Goal: Task Accomplishment & Management: Use online tool/utility

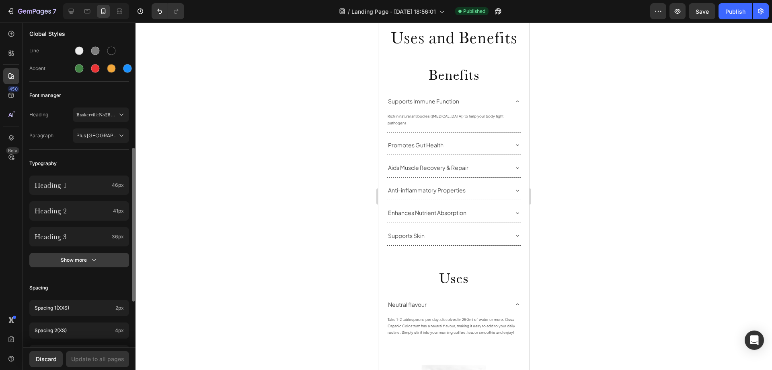
scroll to position [161, 0]
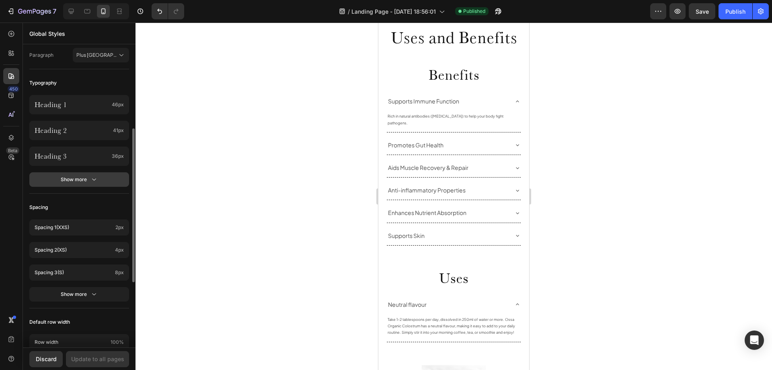
click at [91, 181] on icon "button" at bounding box center [94, 179] width 8 height 8
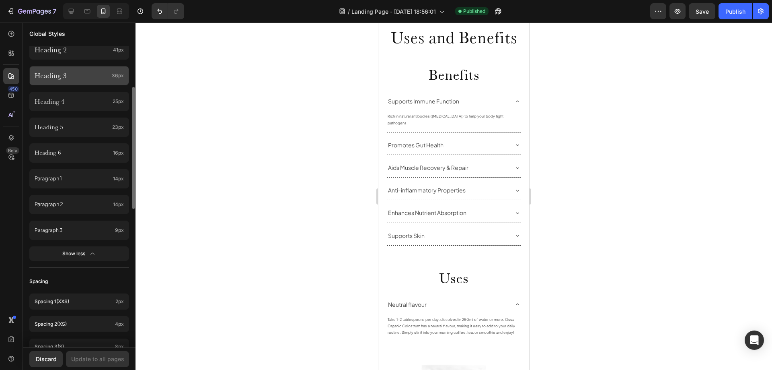
scroll to position [282, 0]
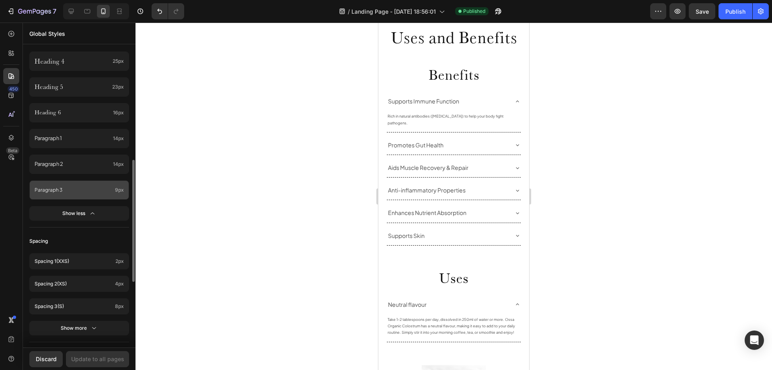
click at [95, 187] on p "Paragraph 3" at bounding box center [73, 189] width 77 height 9
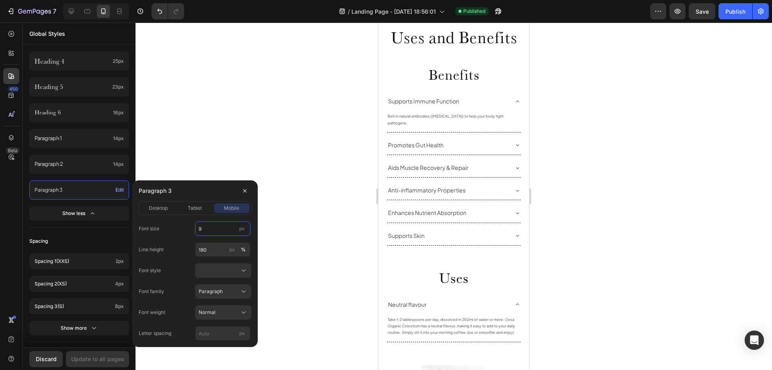
click at [212, 231] on input "9" at bounding box center [223, 228] width 56 height 14
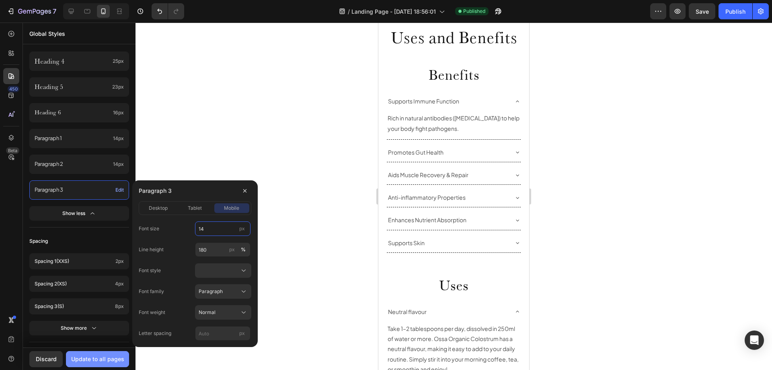
type input "14"
click at [99, 357] on div "Update to all pages" at bounding box center [97, 358] width 53 height 8
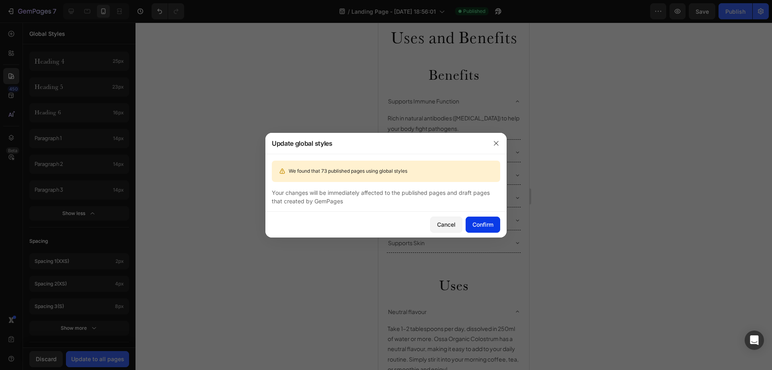
click at [479, 218] on button "Confirm" at bounding box center [483, 224] width 35 height 16
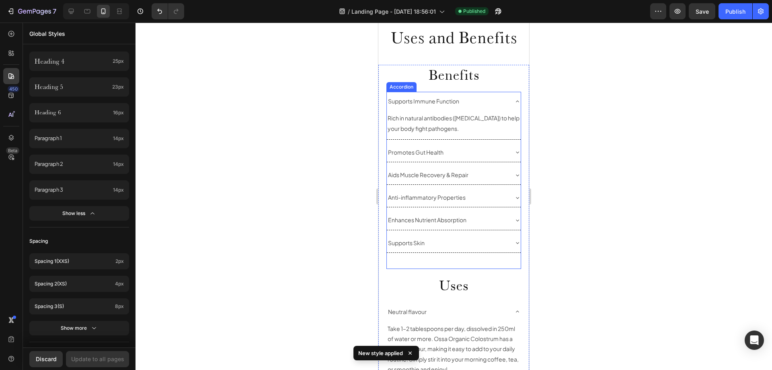
click at [514, 101] on icon at bounding box center [517, 101] width 6 height 6
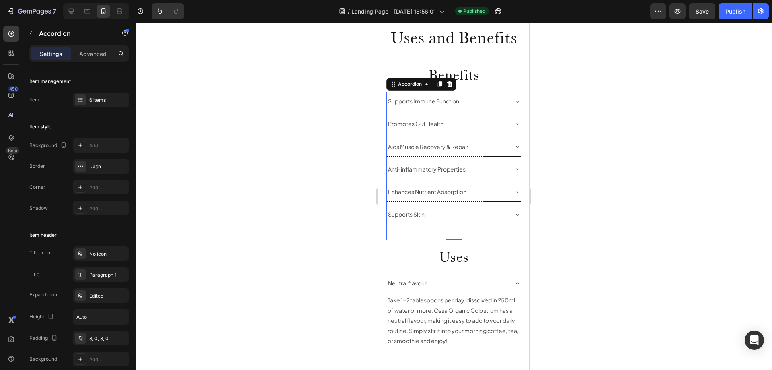
click at [440, 104] on p "Supports Immune Function" at bounding box center [423, 101] width 71 height 10
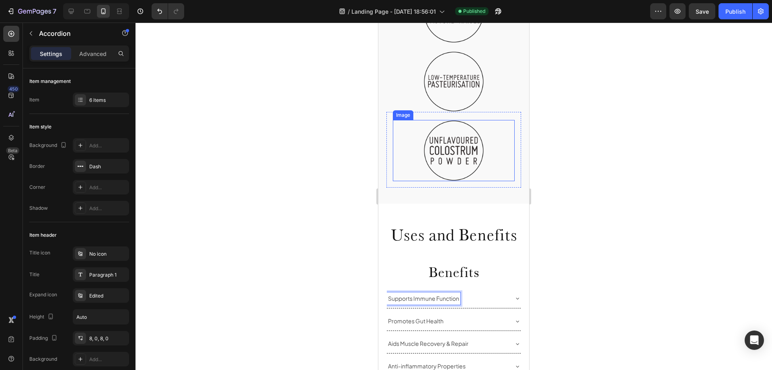
scroll to position [684, 0]
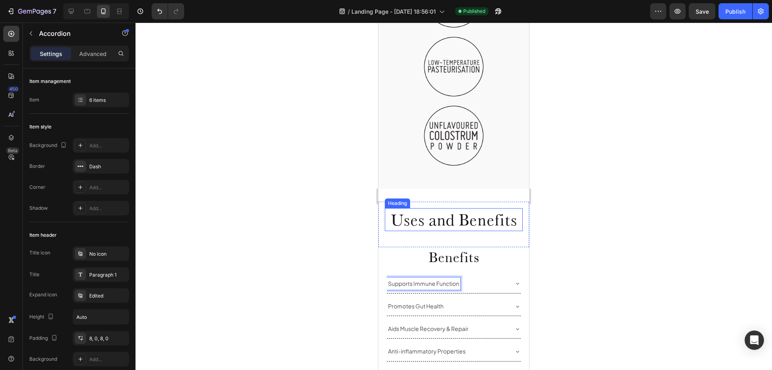
click at [420, 208] on h2 "Uses and Benefits" at bounding box center [454, 219] width 138 height 23
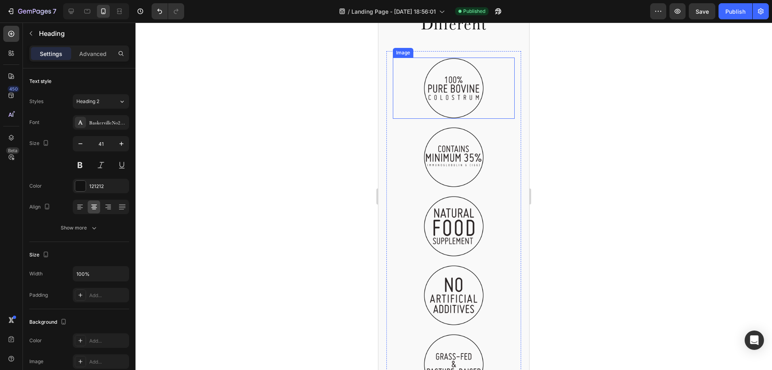
scroll to position [201, 0]
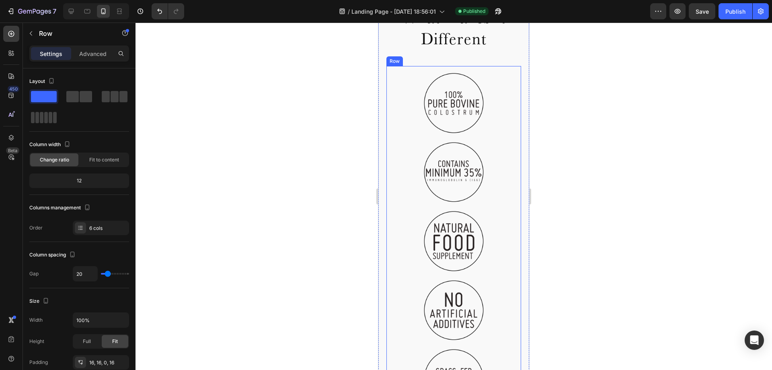
click at [494, 68] on div "Image Image Image Image Image Image Row" at bounding box center [454, 272] width 135 height 412
click at [78, 97] on span at bounding box center [72, 96] width 12 height 11
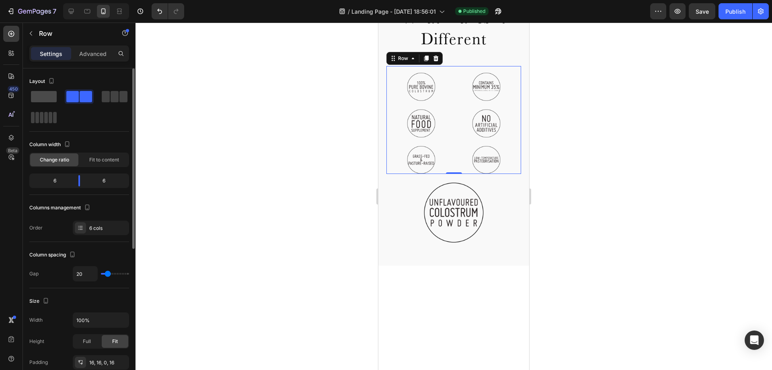
click at [41, 101] on span at bounding box center [44, 96] width 26 height 11
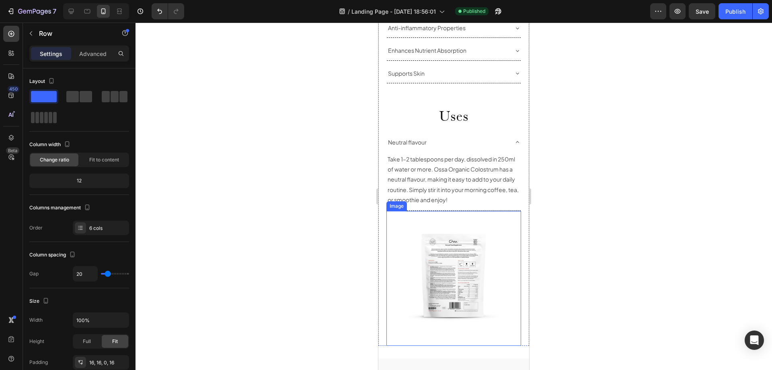
scroll to position [965, 0]
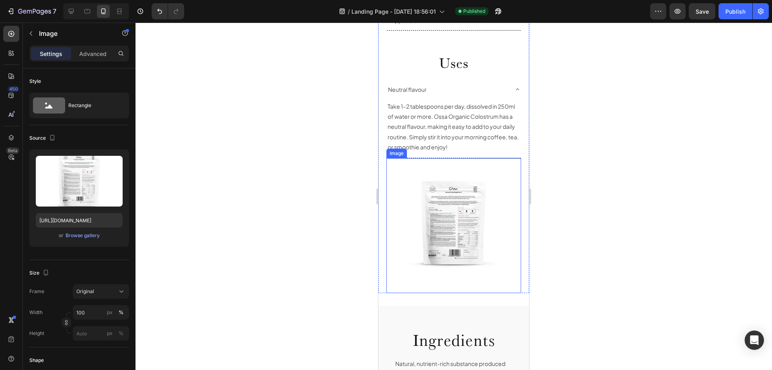
click at [396, 179] on img at bounding box center [454, 225] width 135 height 135
click at [401, 154] on div "Image" at bounding box center [405, 150] width 17 height 7
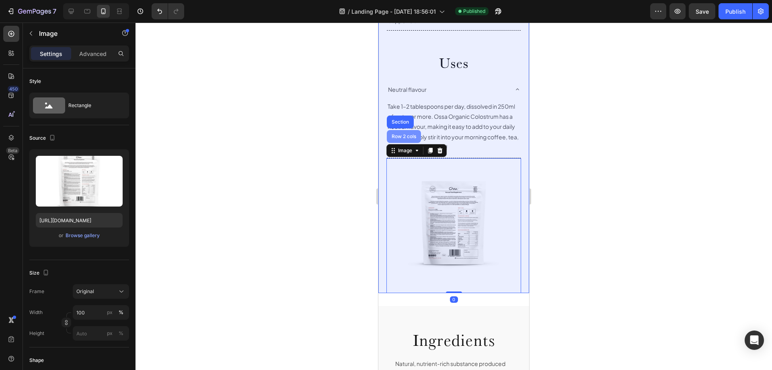
click at [404, 143] on div "Row 2 cols" at bounding box center [404, 136] width 34 height 13
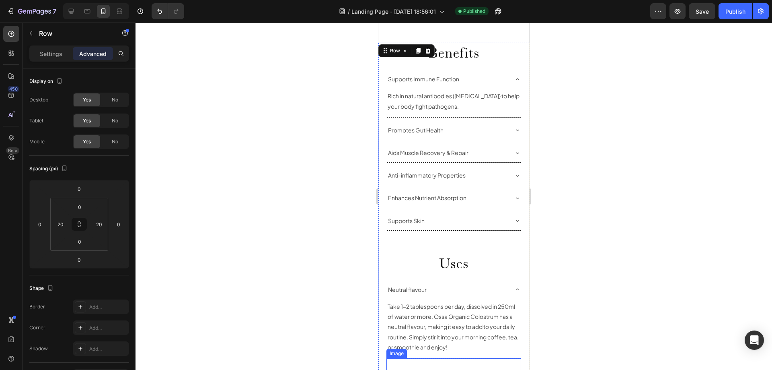
scroll to position [764, 0]
click at [50, 58] on p "Settings" at bounding box center [51, 53] width 23 height 8
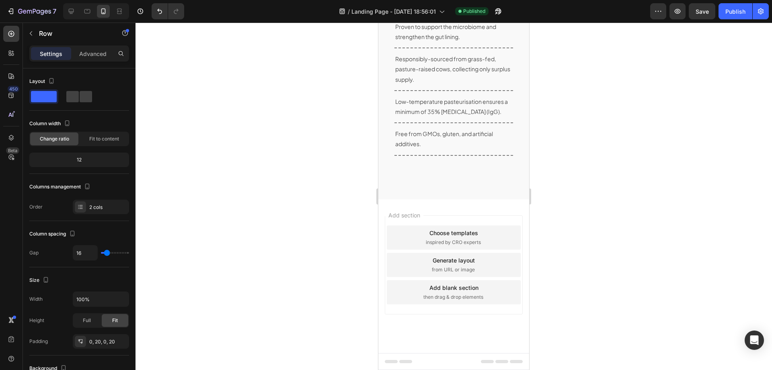
scroll to position [1359, 0]
click at [737, 10] on div "Publish" at bounding box center [736, 11] width 20 height 8
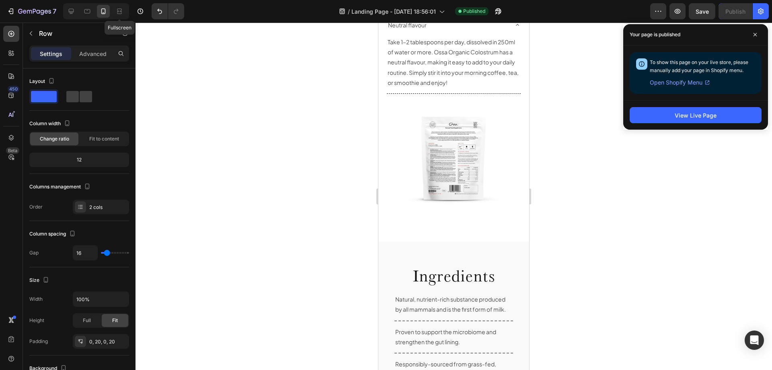
scroll to position [1031, 0]
click at [70, 10] on icon at bounding box center [71, 11] width 8 height 8
type input "50"
type input "1200"
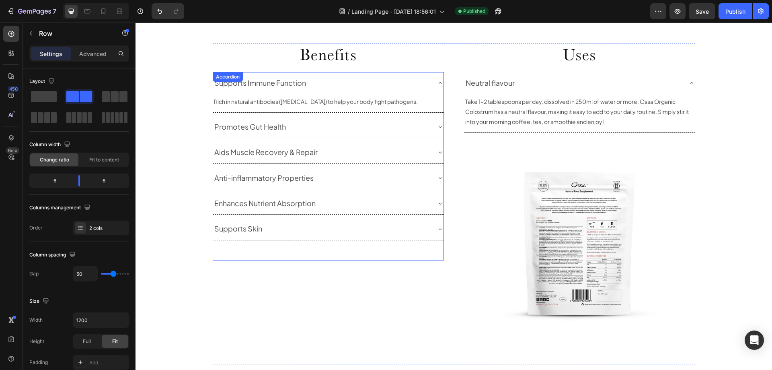
scroll to position [824, 0]
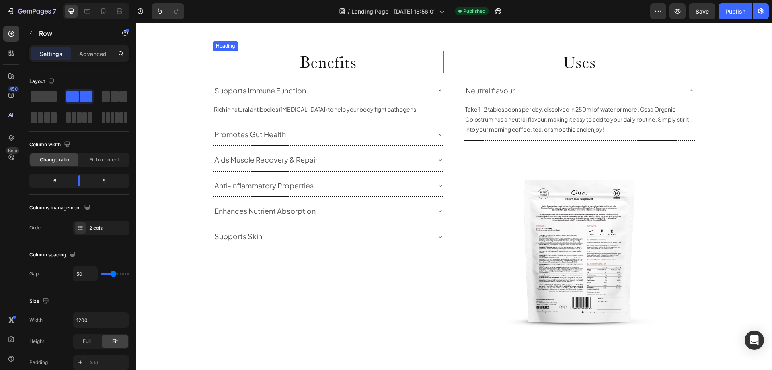
click at [333, 64] on h2 "Benefits" at bounding box center [328, 62] width 231 height 23
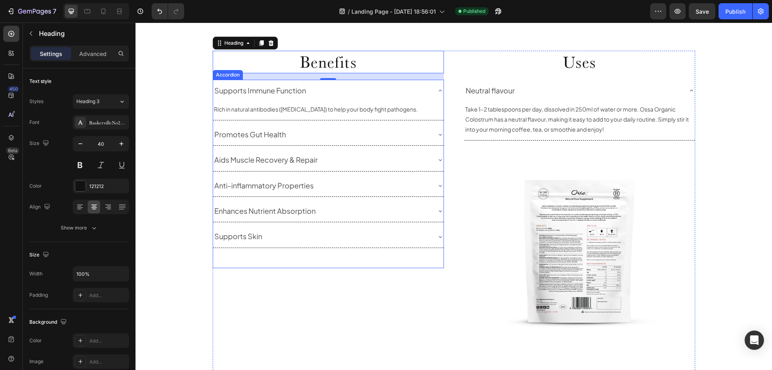
click at [292, 92] on p "Supports Immune Function" at bounding box center [260, 90] width 92 height 13
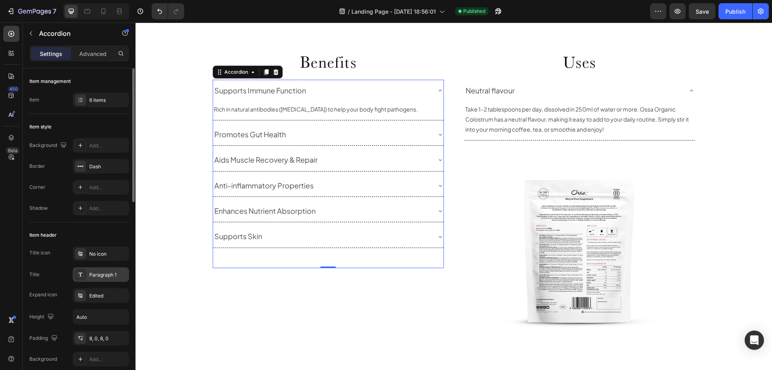
click at [103, 274] on div "Paragraph 1" at bounding box center [108, 274] width 38 height 7
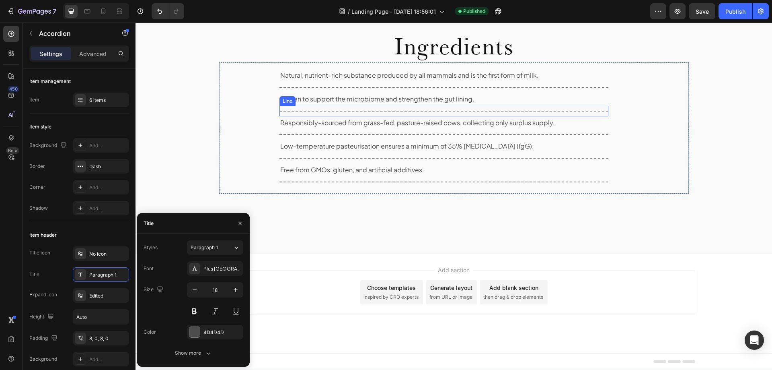
scroll to position [713, 0]
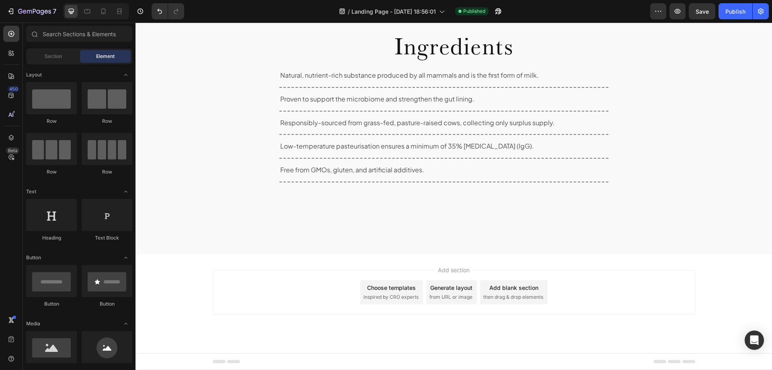
click at [508, 291] on div "Add blank section" at bounding box center [514, 287] width 49 height 8
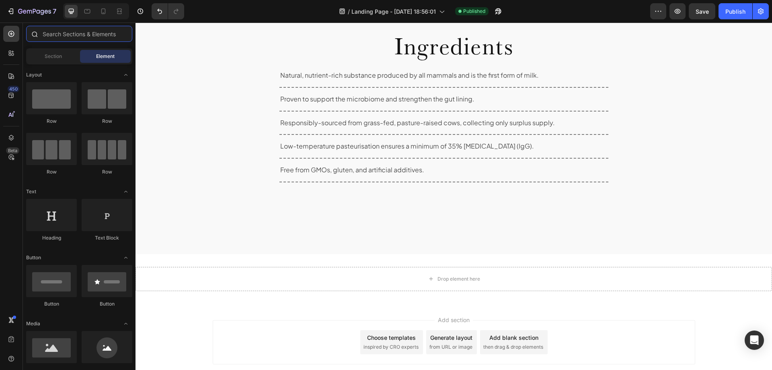
click at [65, 33] on input "text" at bounding box center [79, 34] width 106 height 16
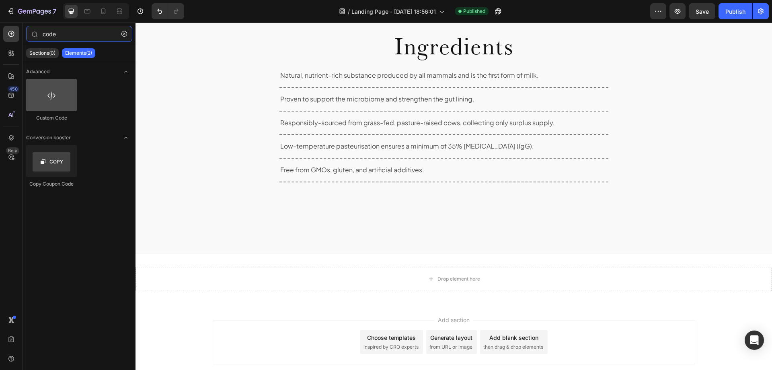
type input "code"
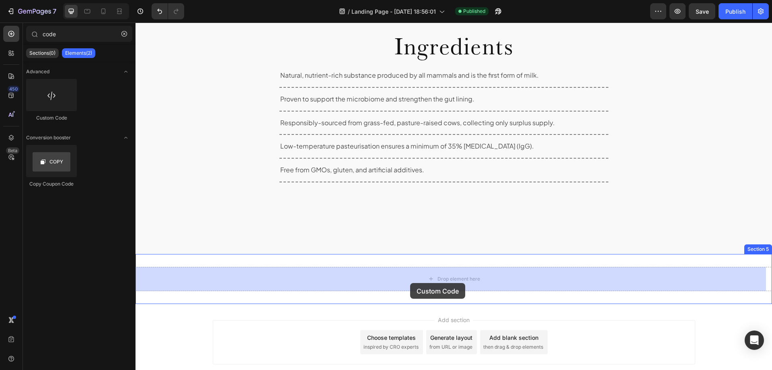
drag, startPoint x: 185, startPoint y: 115, endPoint x: 410, endPoint y: 283, distance: 280.5
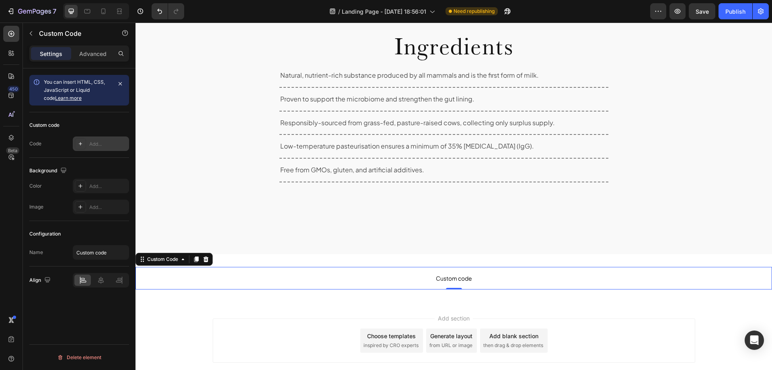
click at [90, 146] on div "Add..." at bounding box center [108, 143] width 38 height 7
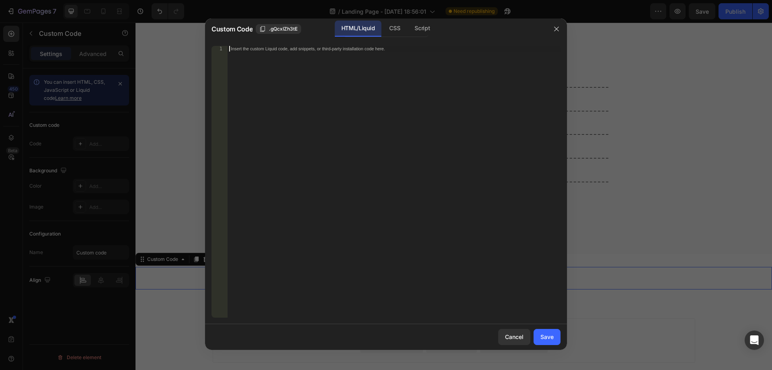
click at [253, 58] on div "Insert the custom Liquid code, add snippets, or third-party installation code h…" at bounding box center [394, 187] width 333 height 283
click at [253, 55] on div "Insert the custom Liquid code, add snippets, or third-party installation code h…" at bounding box center [394, 187] width 333 height 283
paste textarea "658292"
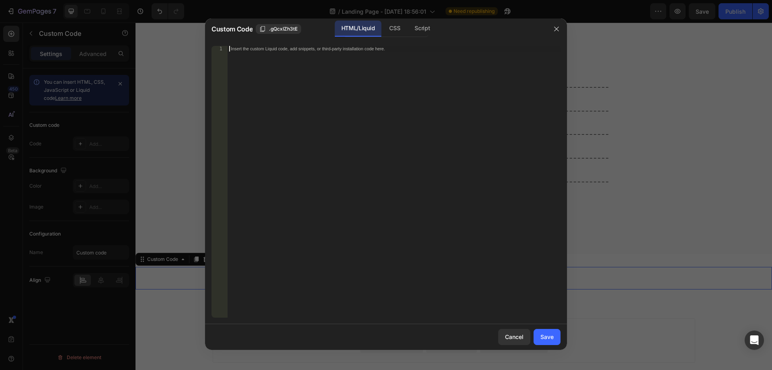
type textarea "658292"
paste textarea "658292"
type textarea "658292"
paste textarea "<div class="klaviyo-form-UH9FR7"></div>"
type textarea "<div class="klaviyo-form-UH9FR7"></div>"
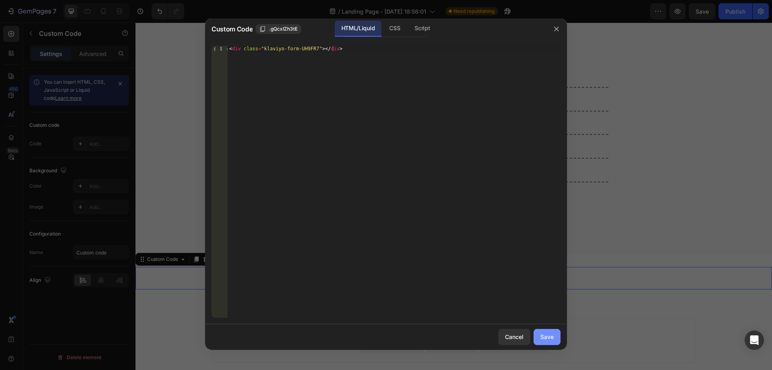
click at [549, 340] on div "Save" at bounding box center [547, 336] width 13 height 8
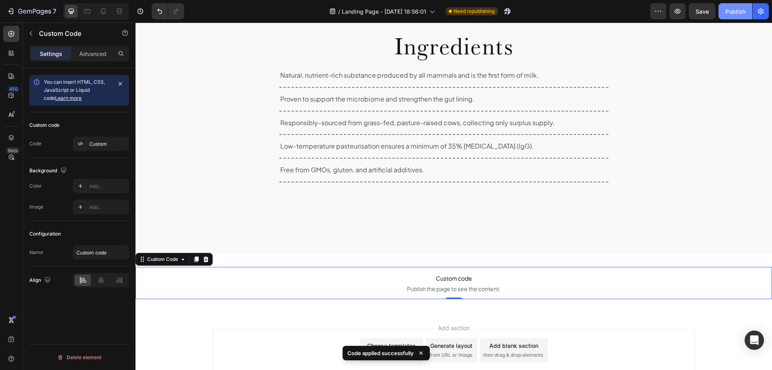
click at [732, 11] on div "Publish" at bounding box center [736, 11] width 20 height 8
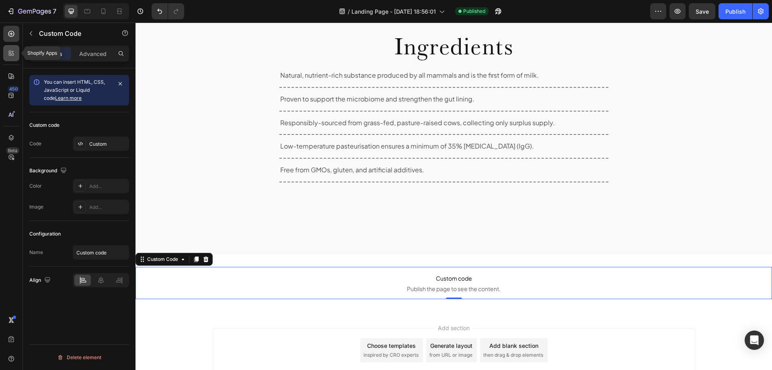
click at [13, 59] on div at bounding box center [11, 53] width 16 height 16
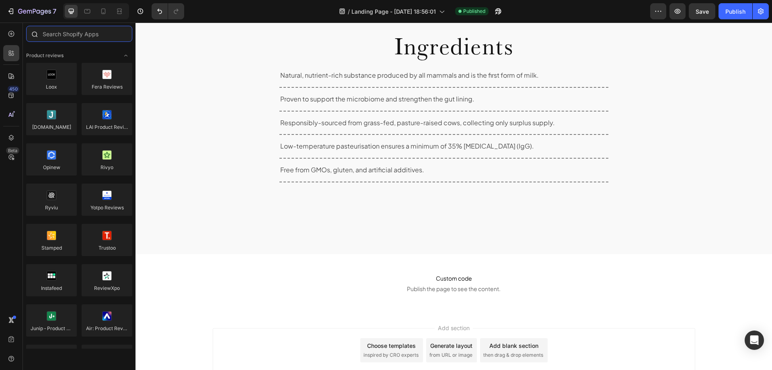
click at [87, 39] on input "text" at bounding box center [79, 34] width 106 height 16
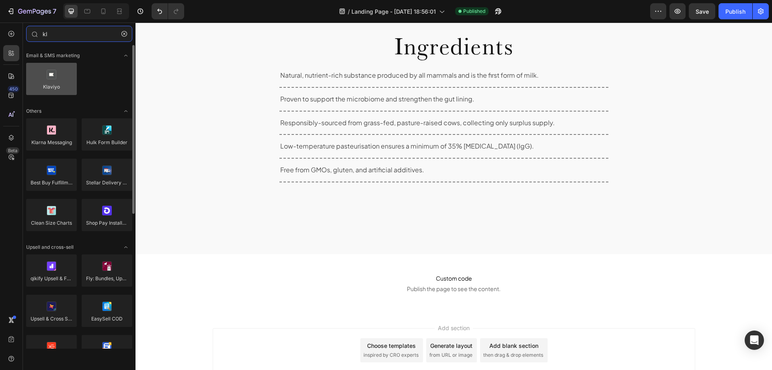
type input "kl"
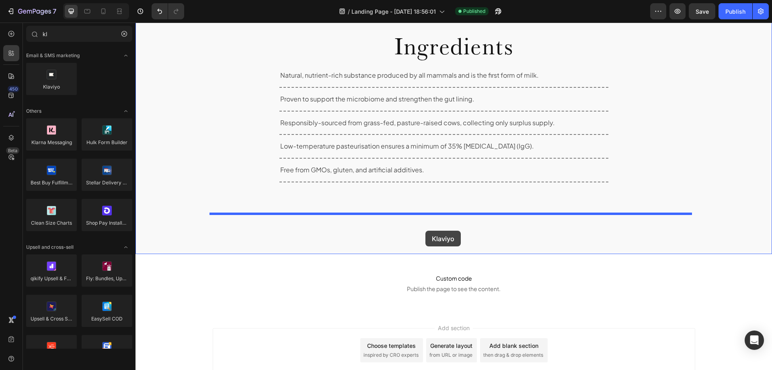
drag, startPoint x: 191, startPoint y: 98, endPoint x: 426, endPoint y: 230, distance: 268.9
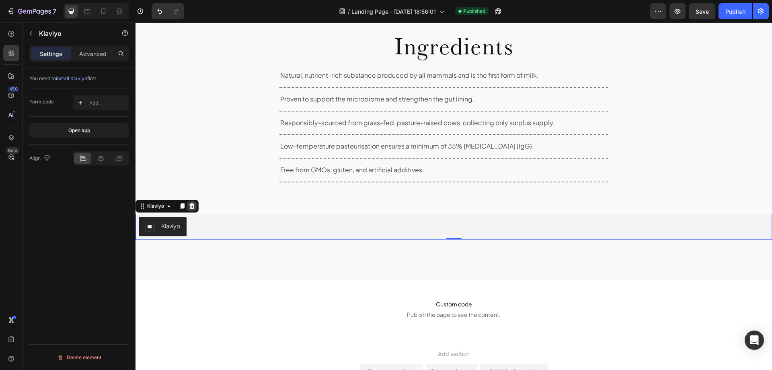
click at [196, 206] on div at bounding box center [192, 206] width 10 height 10
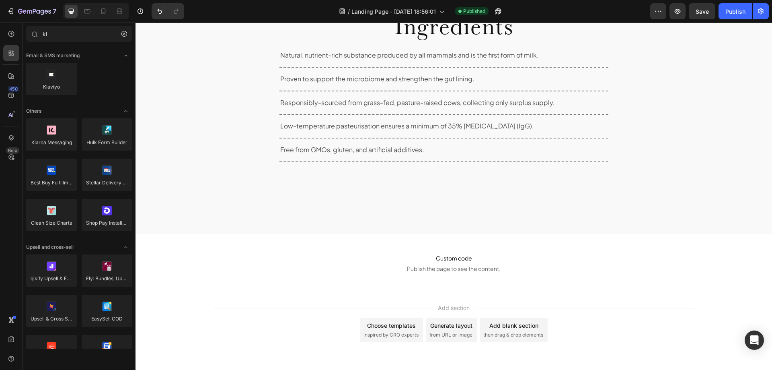
scroll to position [753, 0]
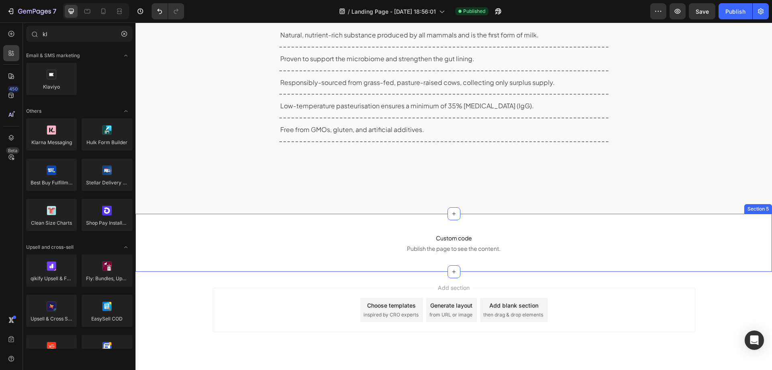
click at [374, 220] on div "Custom code Publish the page to see the content. Custom Code Section 5" at bounding box center [454, 243] width 637 height 58
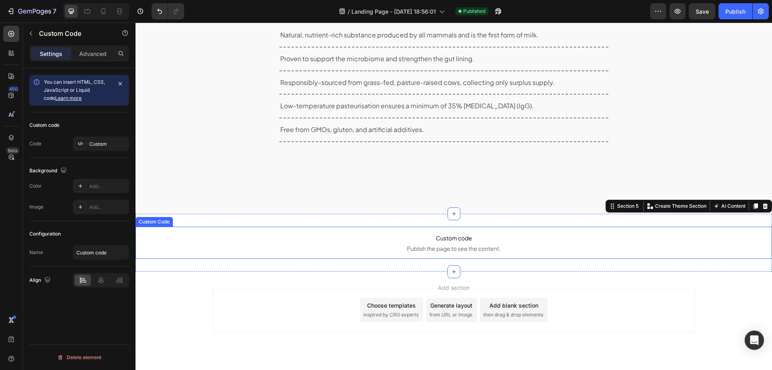
click at [413, 239] on span "Custom code" at bounding box center [454, 238] width 637 height 10
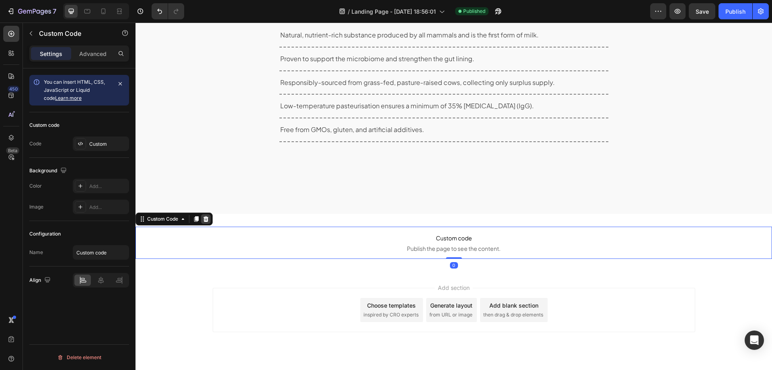
click at [204, 220] on icon at bounding box center [206, 219] width 6 height 6
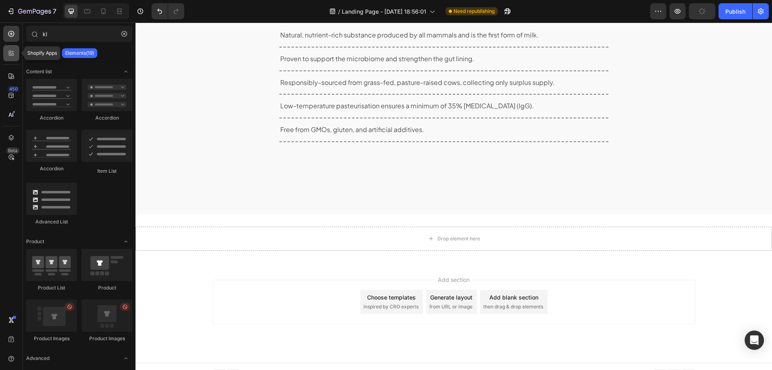
click at [13, 53] on icon at bounding box center [11, 53] width 8 height 8
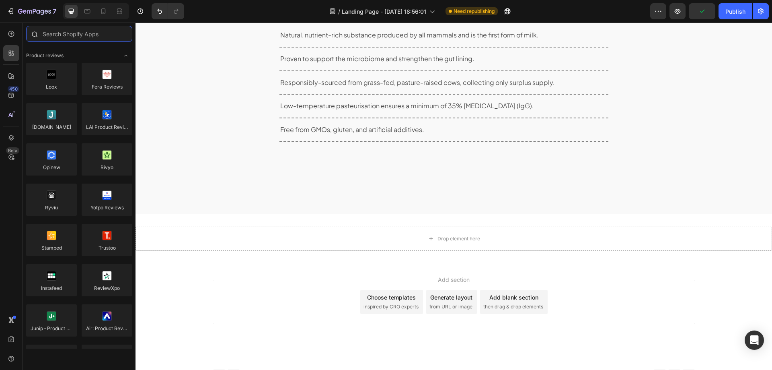
click at [58, 36] on input "text" at bounding box center [79, 34] width 106 height 16
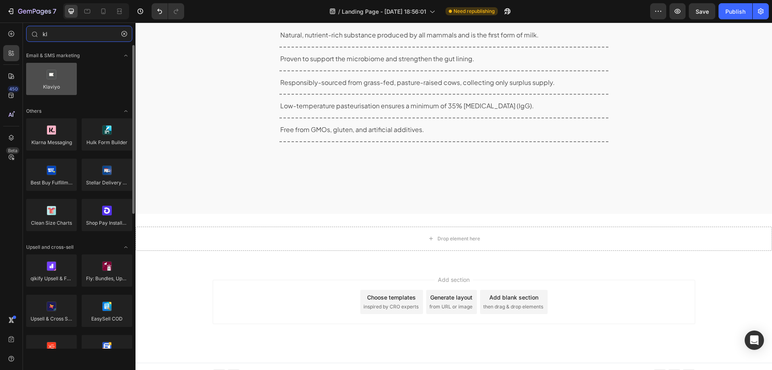
type input "kl"
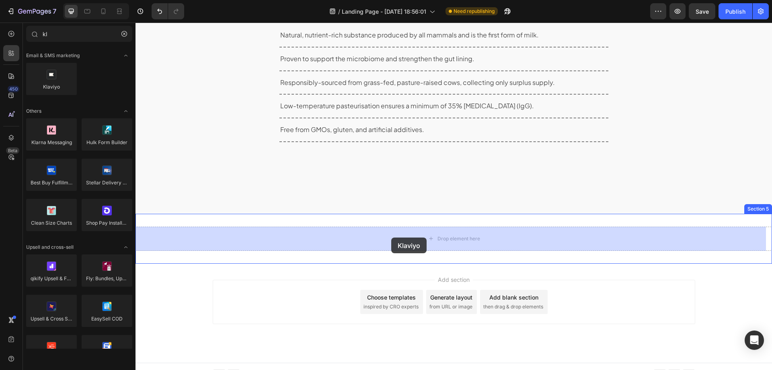
drag, startPoint x: 195, startPoint y: 107, endPoint x: 402, endPoint y: 239, distance: 245.7
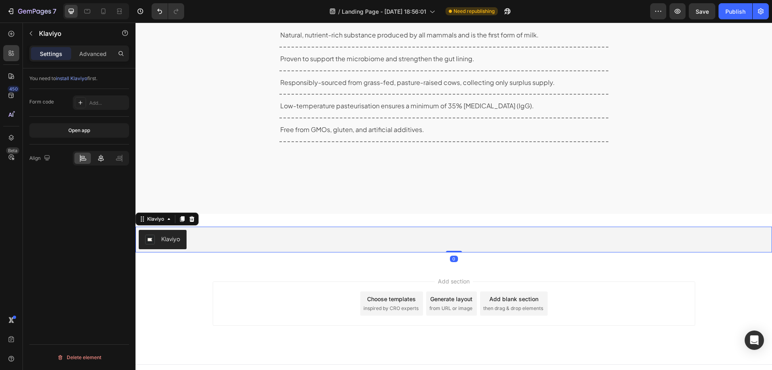
click at [101, 158] on icon at bounding box center [101, 157] width 6 height 7
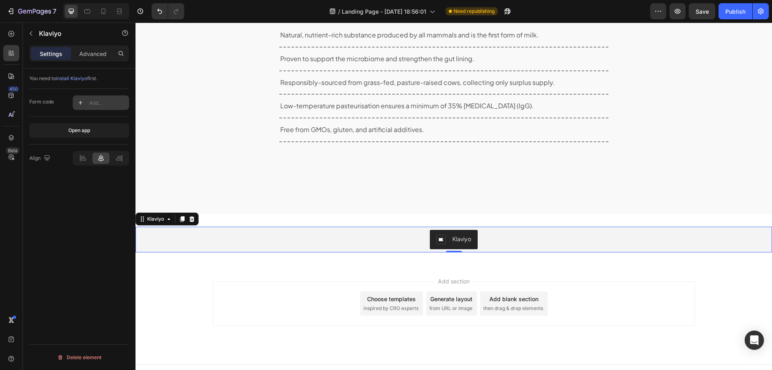
click at [88, 105] on div "Add..." at bounding box center [101, 102] width 56 height 14
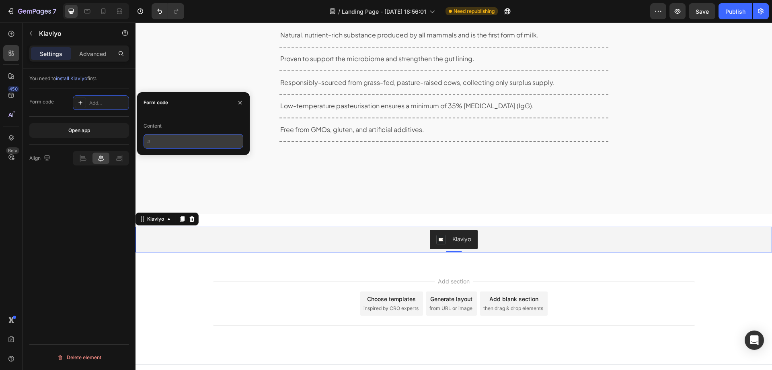
click at [160, 140] on input "text" at bounding box center [194, 141] width 100 height 14
paste input "<div class="klaviyo-form-UH9FR7"></div>"
click at [211, 124] on div "Content" at bounding box center [194, 125] width 100 height 13
click at [739, 13] on div "Publish" at bounding box center [736, 11] width 20 height 8
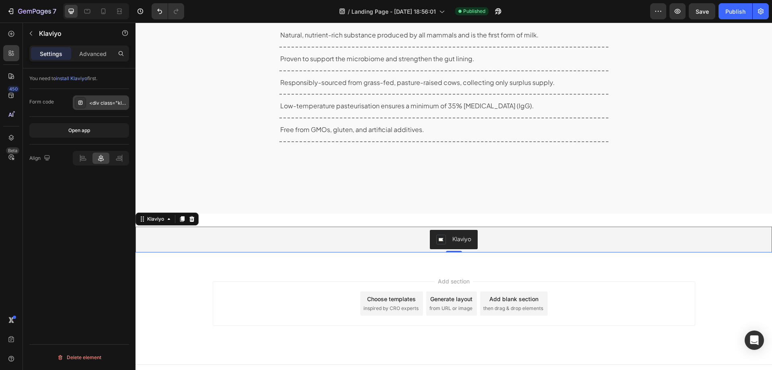
click at [107, 101] on div "<div class="klaviyo-form-UH9FR7"></div>" at bounding box center [108, 102] width 38 height 7
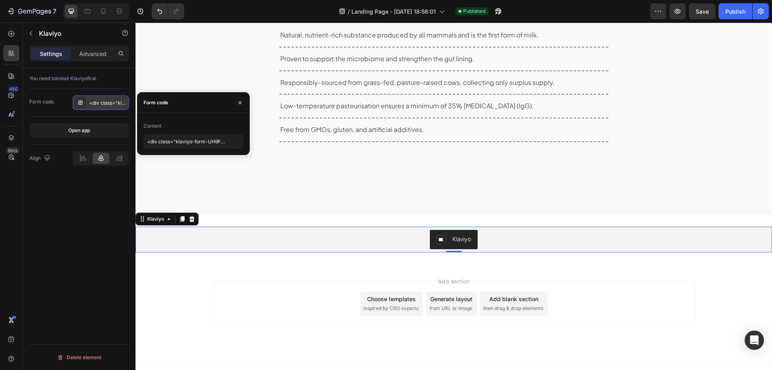
click at [113, 102] on div "<div class="klaviyo-form-UH9FR7"></div>" at bounding box center [108, 102] width 38 height 7
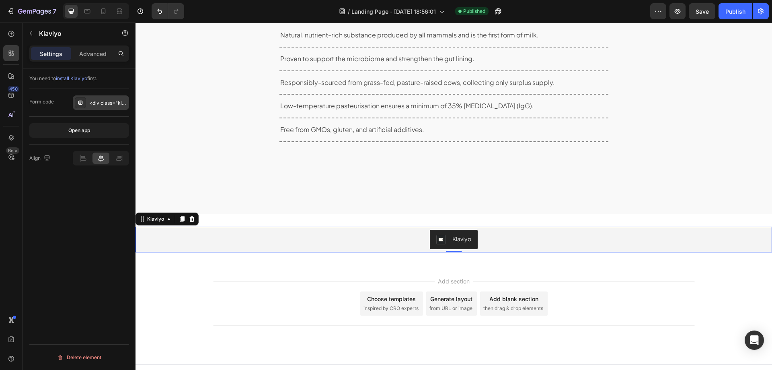
click at [120, 105] on div "<div class="klaviyo-form-UH9FR7"></div>" at bounding box center [108, 102] width 38 height 7
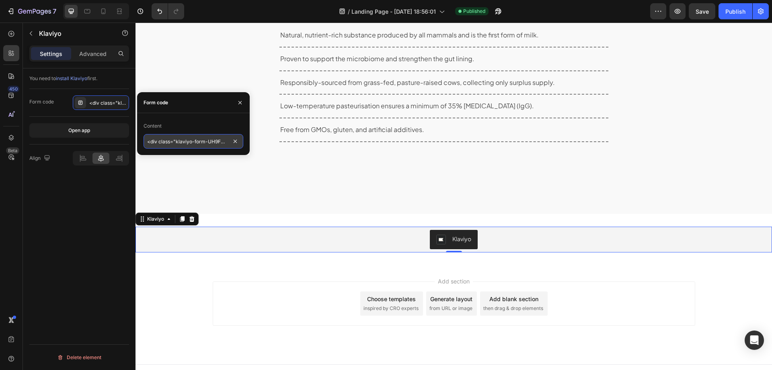
click at [182, 142] on input "<div class="klaviyo-form-UH9FR7"></div>" at bounding box center [194, 141] width 100 height 14
click at [228, 140] on input "<div class="klaviyo-form-UH9FR7"></div>" at bounding box center [194, 141] width 100 height 14
drag, startPoint x: 206, startPoint y: 141, endPoint x: 148, endPoint y: 140, distance: 58.3
click at [148, 140] on input "<div class="klaviyo-form-UH9FR7></div>" at bounding box center [194, 141] width 100 height 14
click at [230, 143] on input "<div class="klaviyo-form-UH9FR7></div>" at bounding box center [194, 141] width 100 height 14
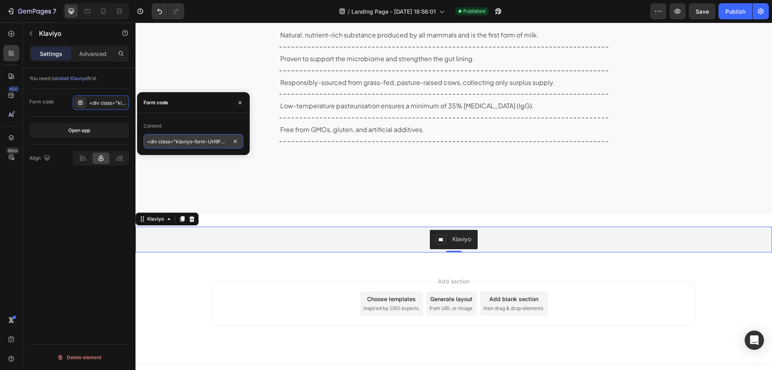
click at [229, 143] on input "<div class="klaviyo-form-UH9FR7></div>" at bounding box center [194, 141] width 100 height 14
drag, startPoint x: 360, startPoint y: 165, endPoint x: 259, endPoint y: 145, distance: 103.0
click at [215, 141] on input "<div class="klaviyo-form-UH9FR7</div>" at bounding box center [194, 141] width 100 height 14
click at [216, 142] on input "<div class="klaviyo-form-UH9FR7</div>" at bounding box center [194, 141] width 100 height 14
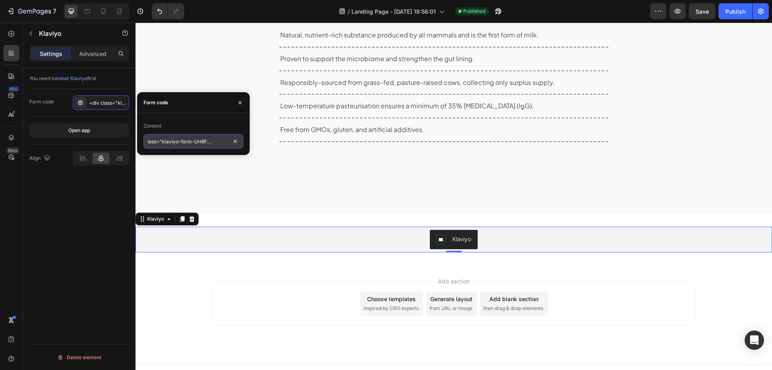
click at [216, 142] on input "<div class="klaviyo-form-UH9FR7</div>" at bounding box center [194, 141] width 100 height 14
paste input "">"
drag, startPoint x: 207, startPoint y: 141, endPoint x: 233, endPoint y: 143, distance: 26.6
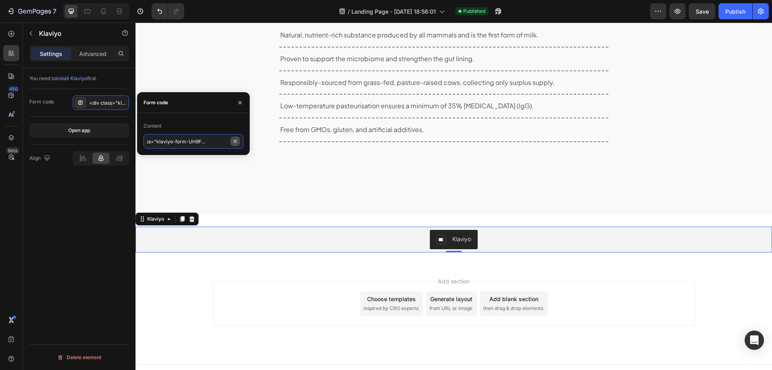
click at [233, 143] on div "<div class="klaviyo-form-UH9FR7"></div>" at bounding box center [194, 141] width 100 height 14
drag, startPoint x: 176, startPoint y: 141, endPoint x: 145, endPoint y: 140, distance: 31.4
click at [145, 140] on input "<div class="klaviyo-form-UH9FR7" at bounding box center [194, 141] width 100 height 14
click at [89, 198] on div "You need to install Klaviyo first. Form code <div class="klaviyo-form-UH9FR7"><…" at bounding box center [79, 230] width 113 height 324
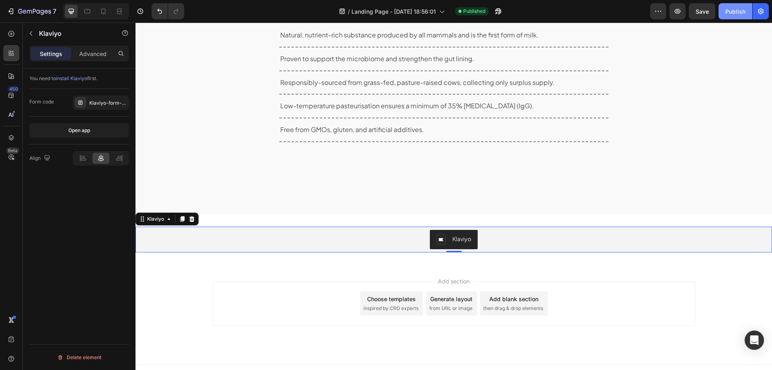
click at [737, 10] on div "Publish" at bounding box center [736, 11] width 20 height 8
click at [104, 103] on div "Klaviyo-form-UH9FR7" at bounding box center [108, 102] width 38 height 7
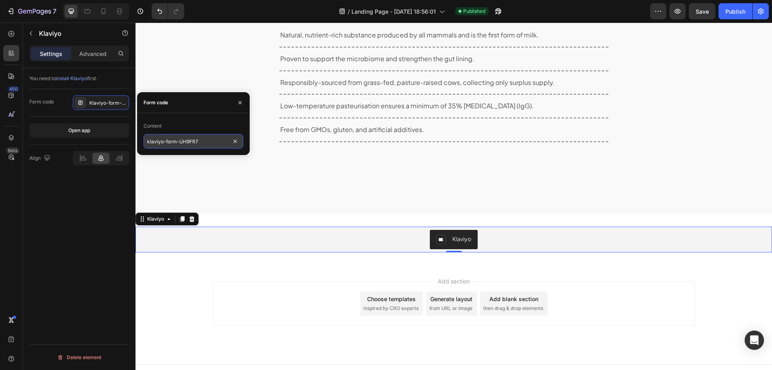
click at [179, 143] on input "klaviyo-form-UH9FR7" at bounding box center [194, 141] width 100 height 14
type input "UH9FR7"
click at [195, 126] on div "Content" at bounding box center [194, 125] width 100 height 13
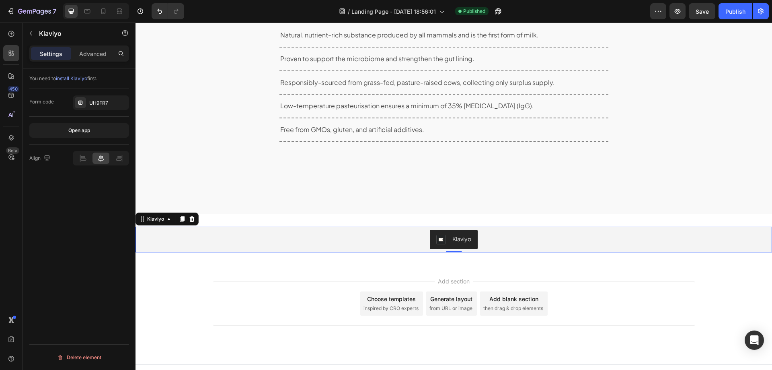
click at [92, 209] on div "You need to install Klaviyo first. Form code UH9FR7 Open app Align Delete eleme…" at bounding box center [79, 230] width 113 height 324
click at [737, 14] on div "Publish" at bounding box center [736, 11] width 20 height 8
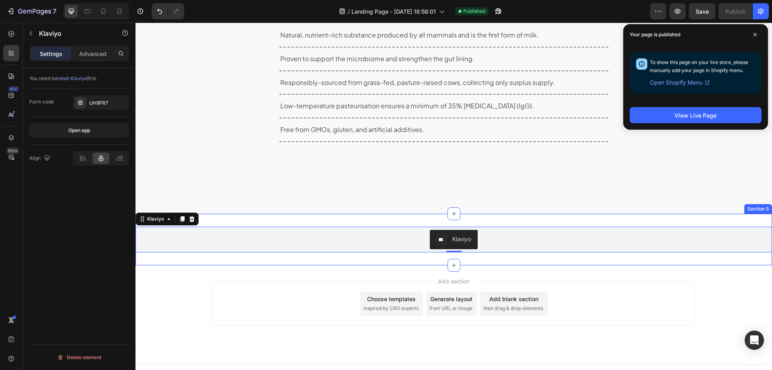
click at [304, 220] on div "Klaviyo Klaviyo 0 Section 5" at bounding box center [454, 239] width 637 height 51
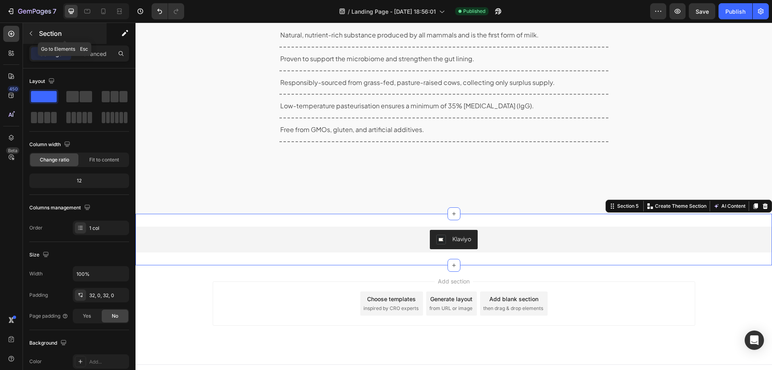
click at [31, 34] on icon "button" at bounding box center [31, 33] width 6 height 6
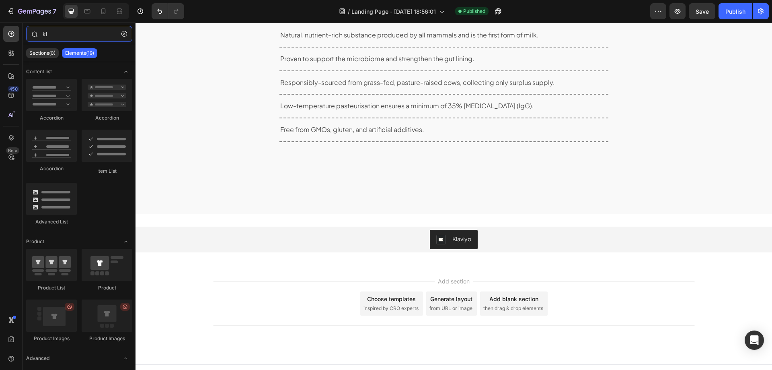
click at [47, 35] on input "kl" at bounding box center [79, 34] width 106 height 16
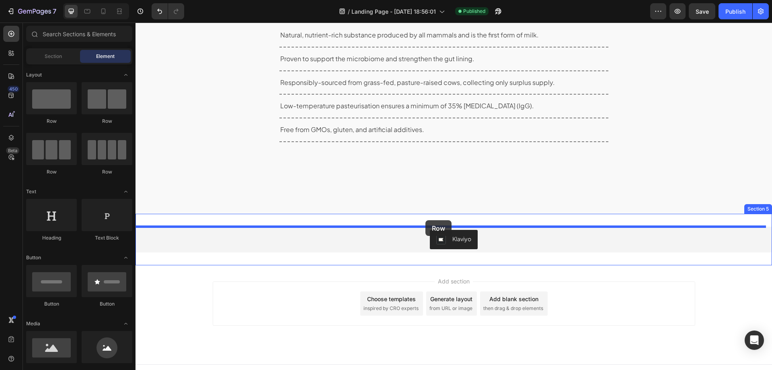
drag, startPoint x: 201, startPoint y: 129, endPoint x: 426, endPoint y: 220, distance: 242.3
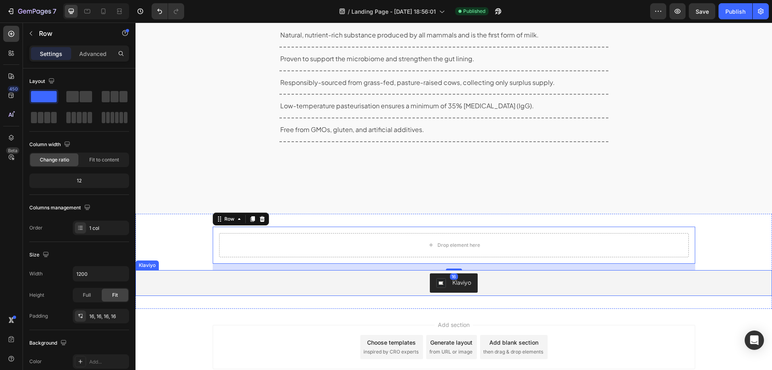
click at [372, 281] on div "Klaviyo" at bounding box center [454, 282] width 630 height 19
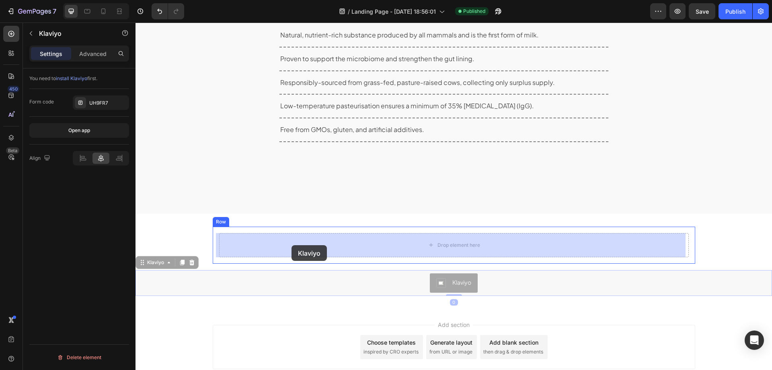
drag, startPoint x: 146, startPoint y: 263, endPoint x: 292, endPoint y: 245, distance: 147.1
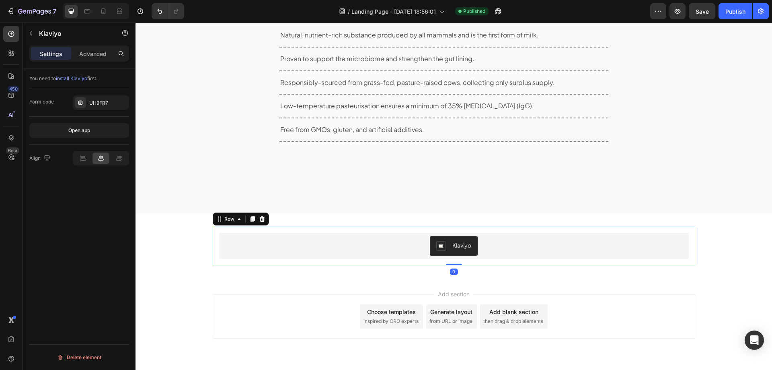
click at [213, 242] on div "Klaviyo Klaviyo Row 0" at bounding box center [454, 245] width 483 height 39
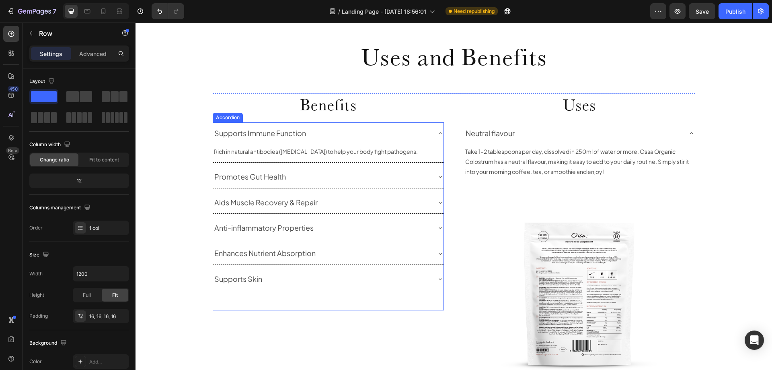
scroll to position [227, 0]
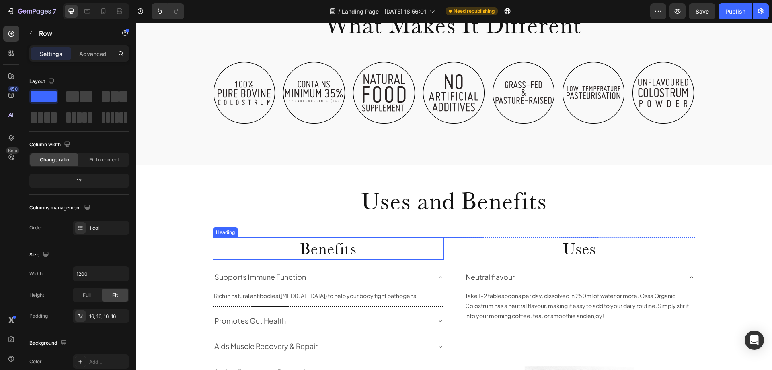
click at [346, 251] on h2 "Benefits" at bounding box center [328, 248] width 231 height 23
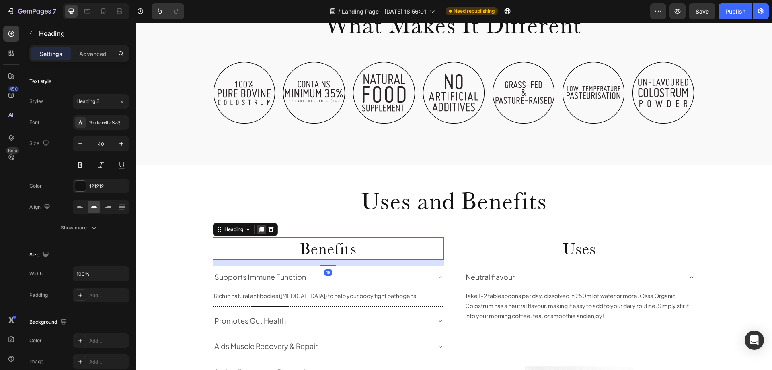
click at [259, 230] on icon at bounding box center [261, 230] width 4 height 6
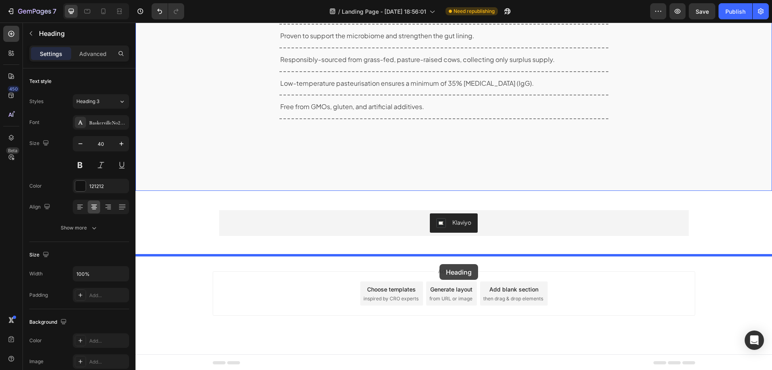
scroll to position [879, 0]
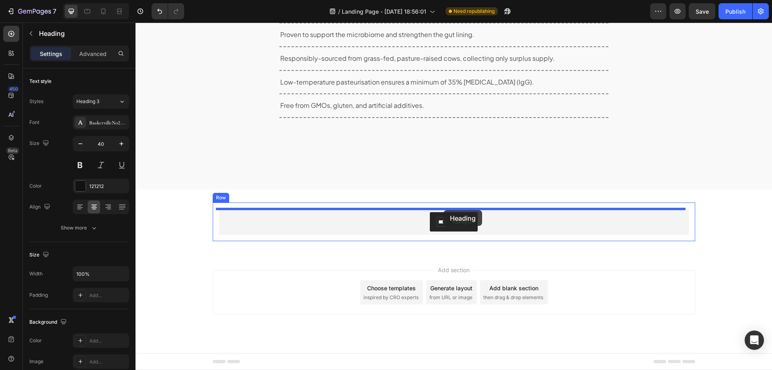
drag, startPoint x: 218, startPoint y: 263, endPoint x: 444, endPoint y: 210, distance: 231.9
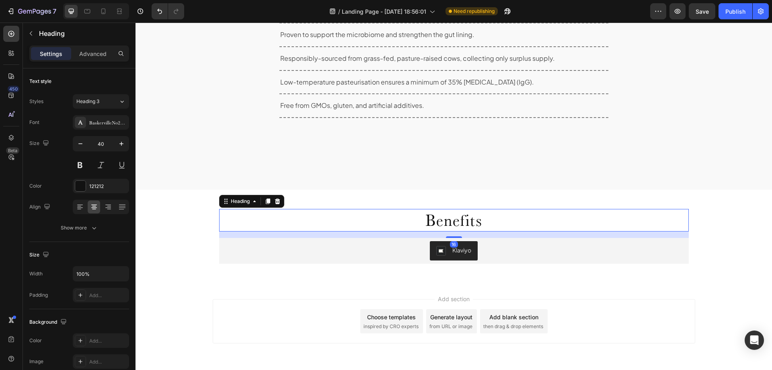
click at [454, 220] on h2 "Benefits" at bounding box center [454, 220] width 470 height 23
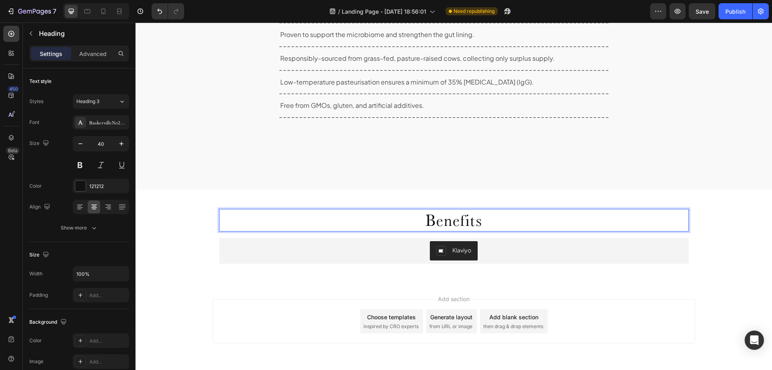
click at [454, 220] on p "Benefits" at bounding box center [454, 220] width 468 height 21
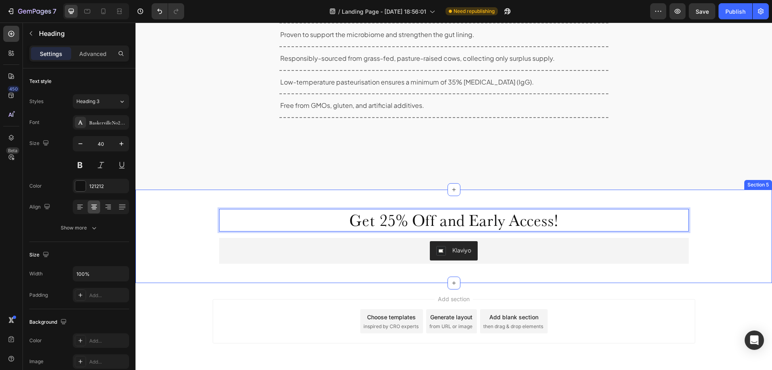
click at [708, 254] on div "Get 25% Off and Early Access! Heading 16 Klaviyo Klaviyo Row" at bounding box center [454, 236] width 637 height 68
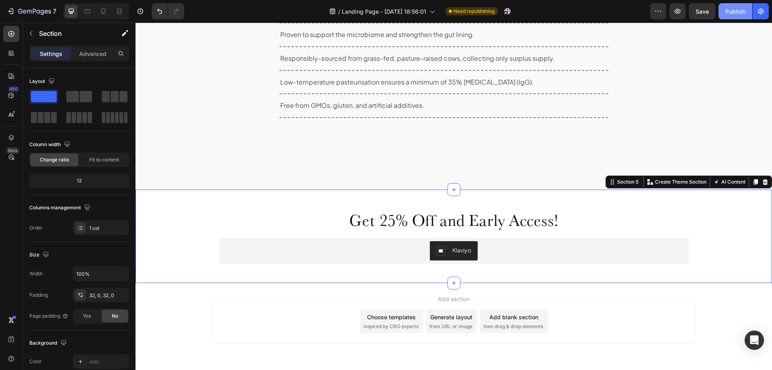
click at [738, 11] on div "Publish" at bounding box center [736, 11] width 20 height 8
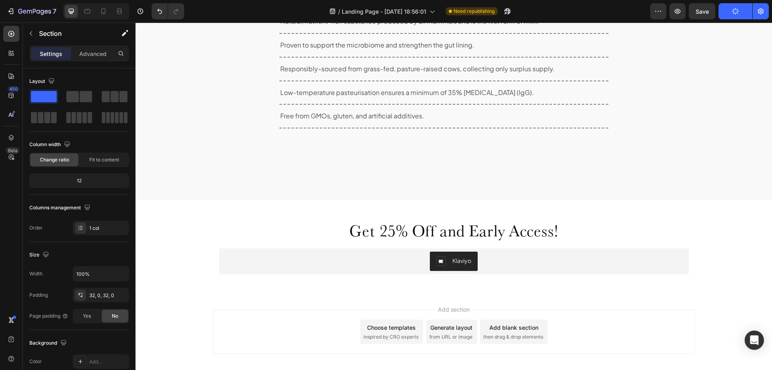
scroll to position [1123, 0]
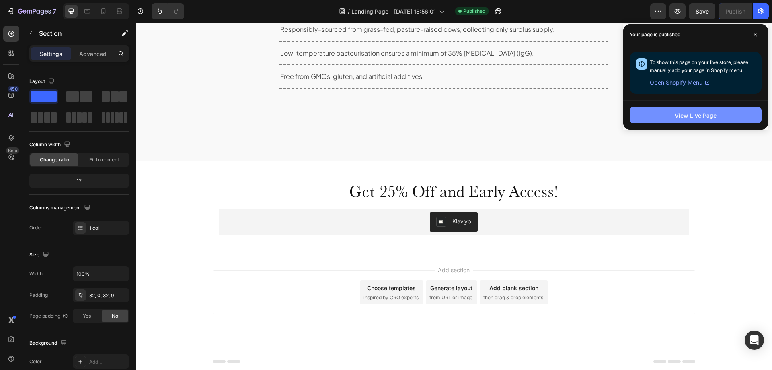
click at [683, 118] on div "View Live Page" at bounding box center [696, 115] width 42 height 8
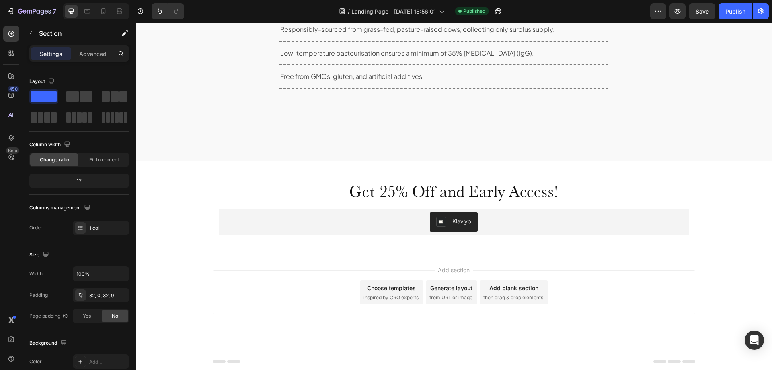
click at [166, 194] on div "Get 25% Off and Early Access! Heading Klaviyo Klaviyo Row" at bounding box center [454, 207] width 637 height 68
click at [189, 171] on div "Get 25% Off and Early Access! Heading Klaviyo Klaviyo Row Section 5" at bounding box center [454, 207] width 637 height 93
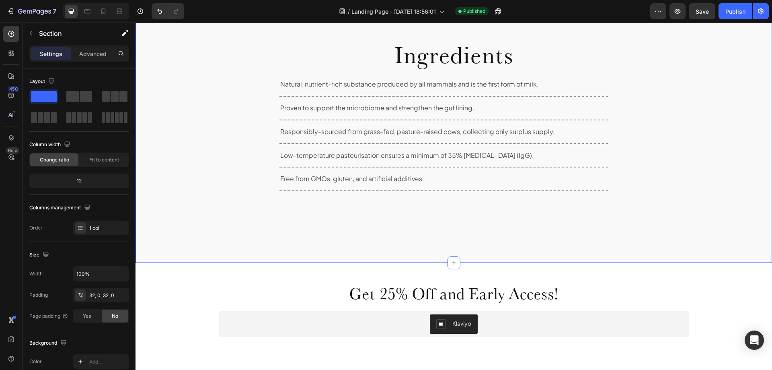
scroll to position [1002, 0]
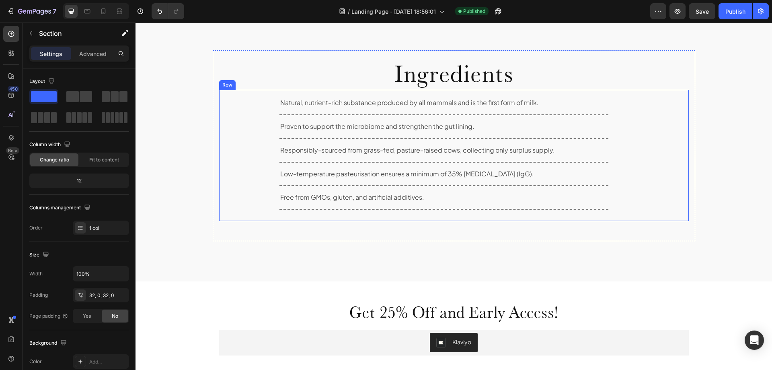
click at [203, 152] on div "Ingredients Heading Natural, nutrient-rich substance produced by all mammals an…" at bounding box center [454, 145] width 637 height 191
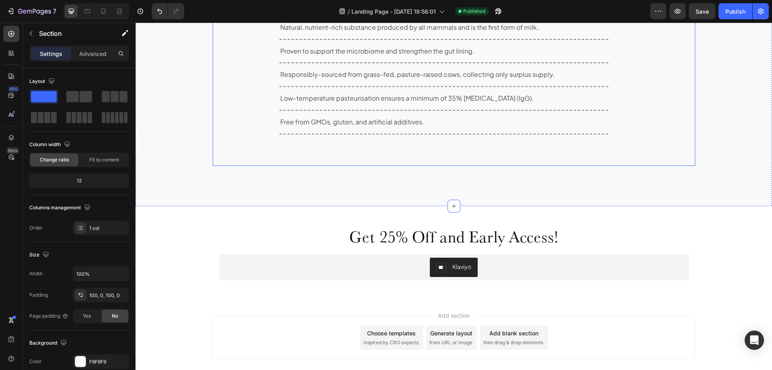
scroll to position [1001, 0]
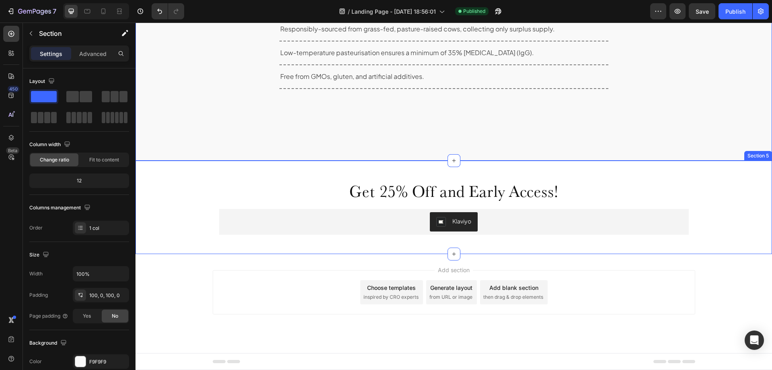
click at [185, 176] on div "Get 25% Off and Early Access! Heading Klaviyo Klaviyo Row" at bounding box center [454, 207] width 637 height 68
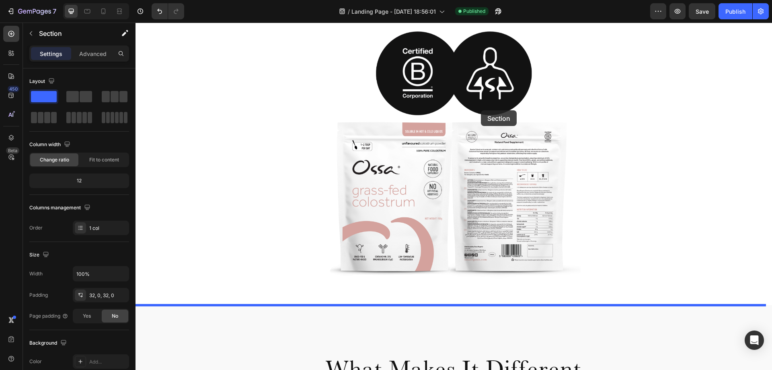
scroll to position [94, 0]
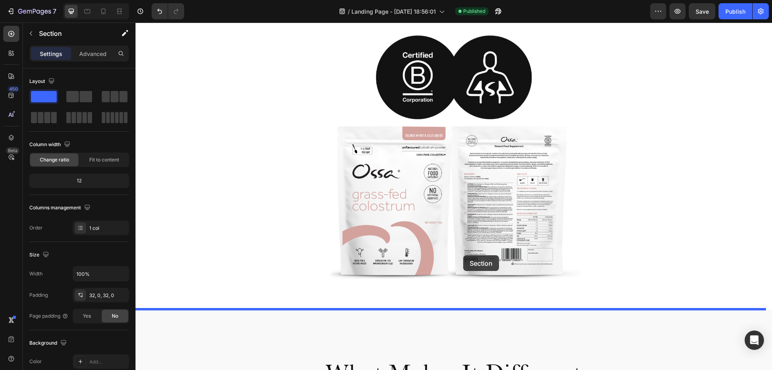
drag, startPoint x: 608, startPoint y: 150, endPoint x: 463, endPoint y: 255, distance: 178.5
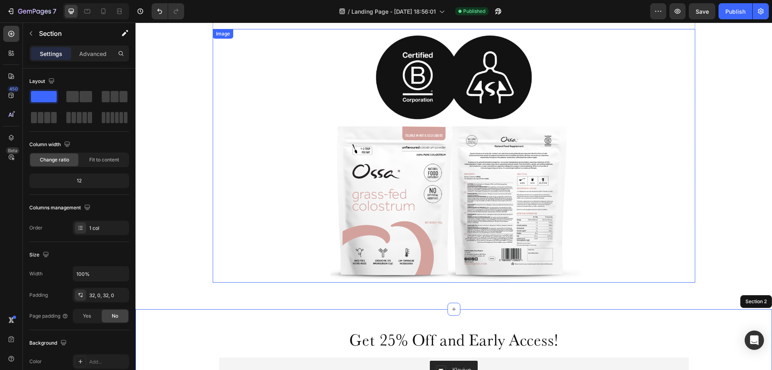
scroll to position [255, 0]
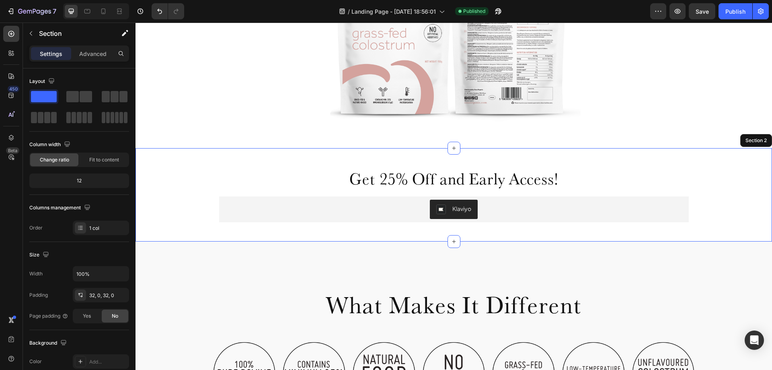
click at [93, 61] on div "Settings Advanced" at bounding box center [79, 53] width 100 height 16
click at [93, 53] on p "Advanced" at bounding box center [92, 53] width 27 height 8
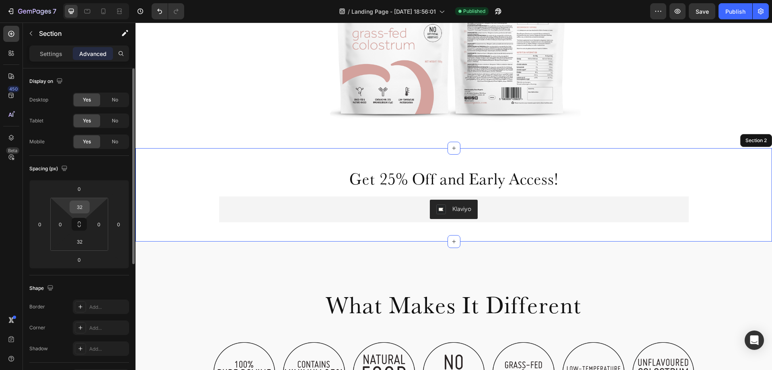
click at [83, 208] on input "32" at bounding box center [80, 207] width 16 height 12
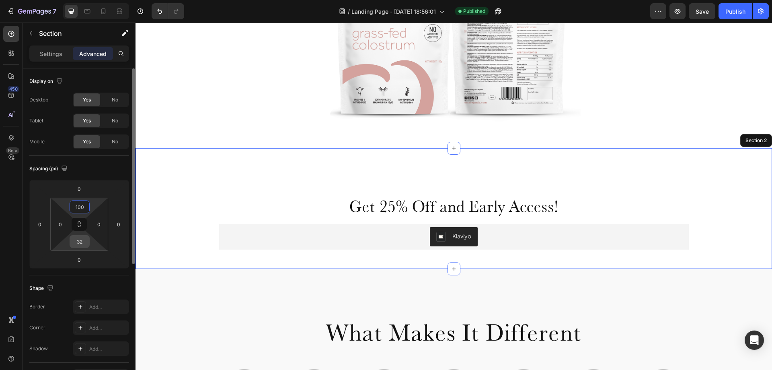
type input "100"
click at [79, 245] on input "32" at bounding box center [80, 241] width 16 height 12
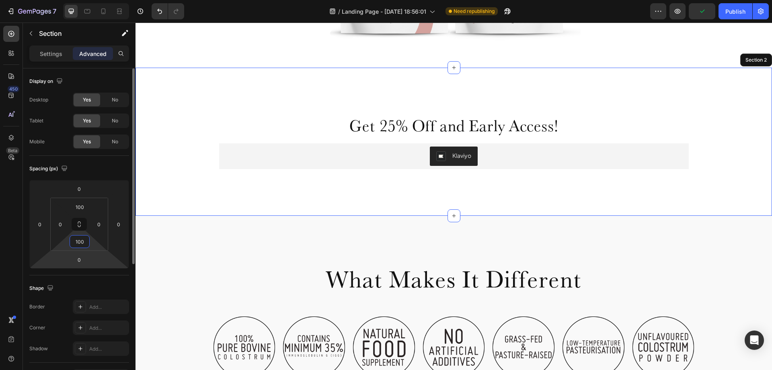
scroll to position [80, 0]
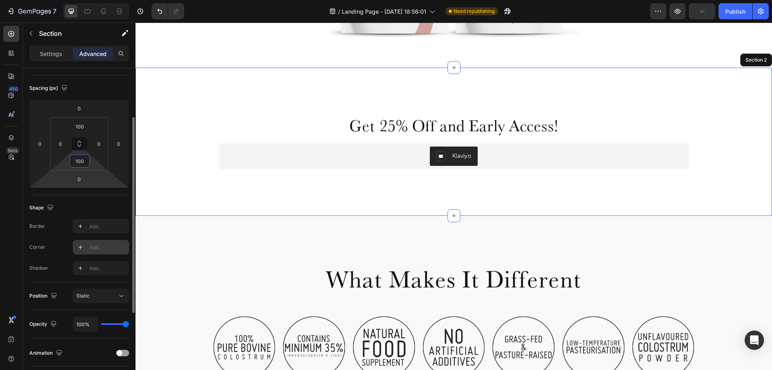
type input "100"
click at [78, 247] on icon at bounding box center [80, 247] width 6 height 6
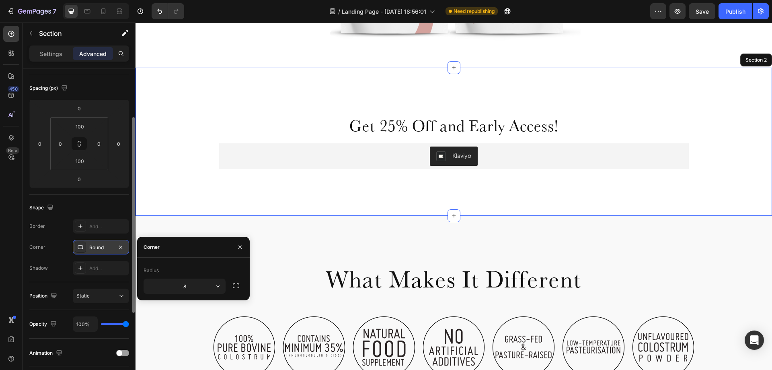
click at [78, 247] on icon at bounding box center [80, 247] width 6 height 6
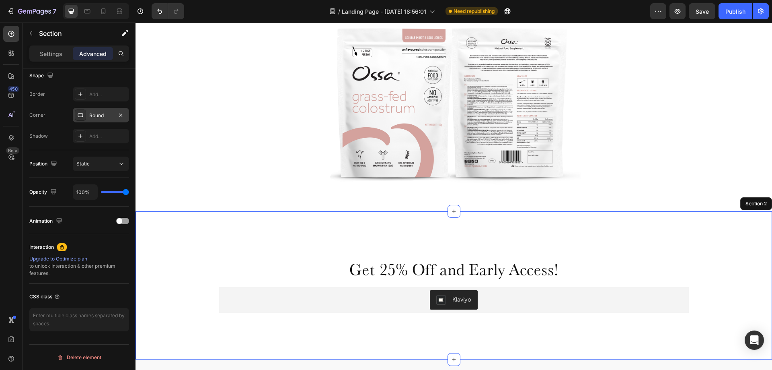
scroll to position [174, 0]
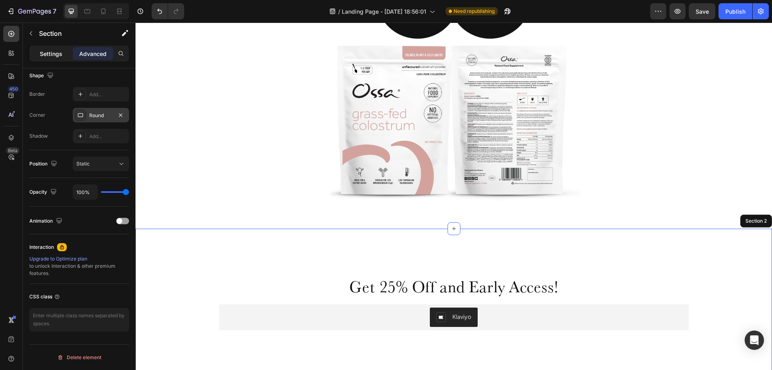
click at [57, 55] on p "Settings" at bounding box center [51, 53] width 23 height 8
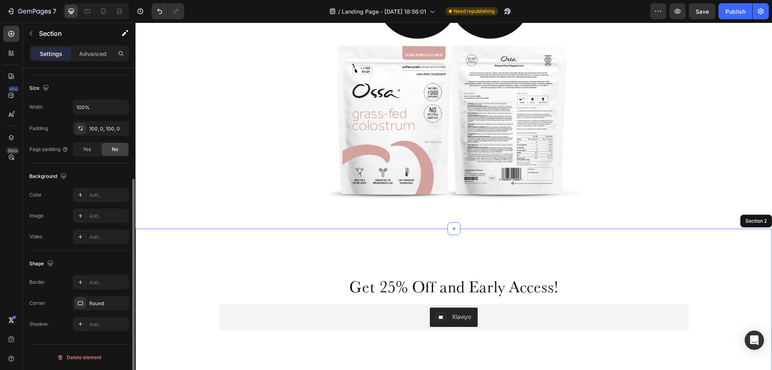
scroll to position [167, 0]
click at [83, 191] on icon at bounding box center [80, 194] width 6 height 6
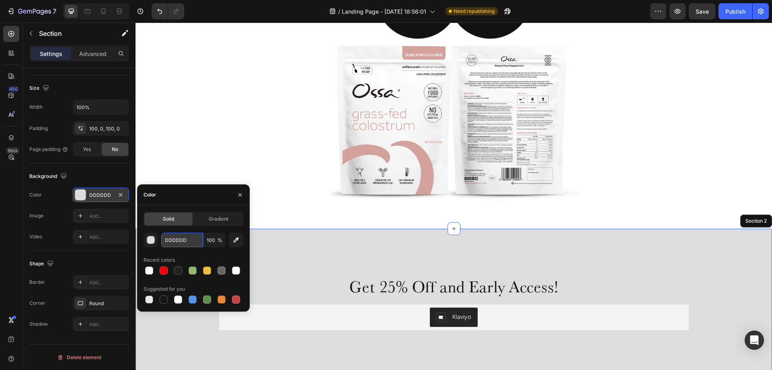
click at [172, 241] on input "DDDDDD" at bounding box center [182, 240] width 42 height 14
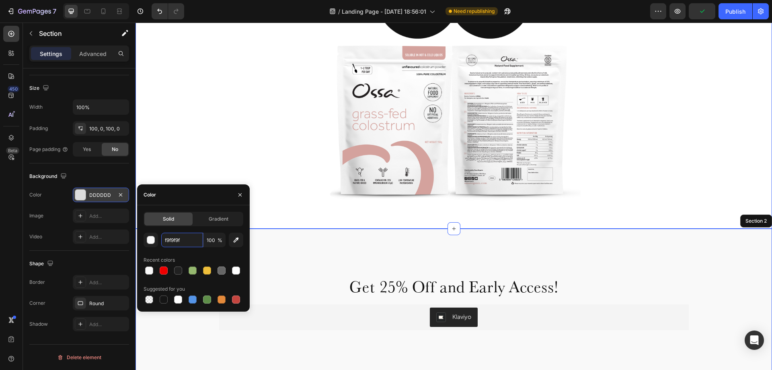
type input "f9f9f9"
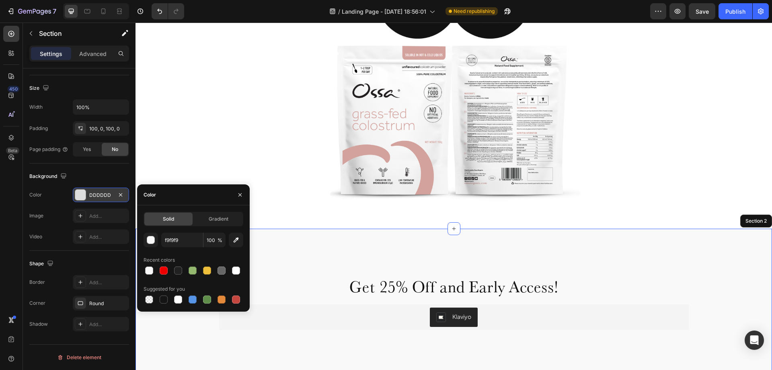
click at [417, 249] on div "Get 25% Off and Early Access! Heading Klaviyo Klaviyo Row Section 2" at bounding box center [454, 302] width 637 height 148
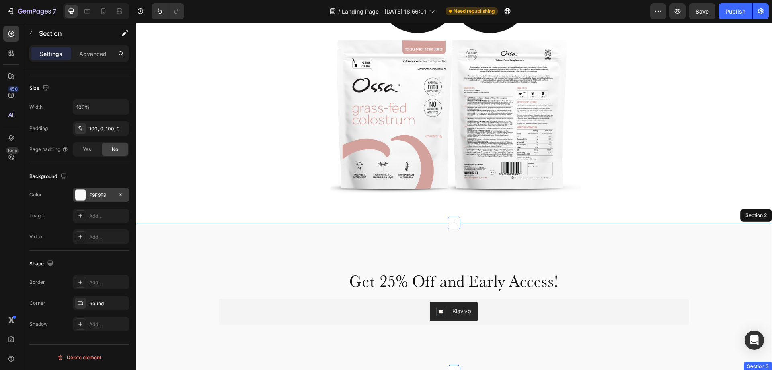
scroll to position [375, 0]
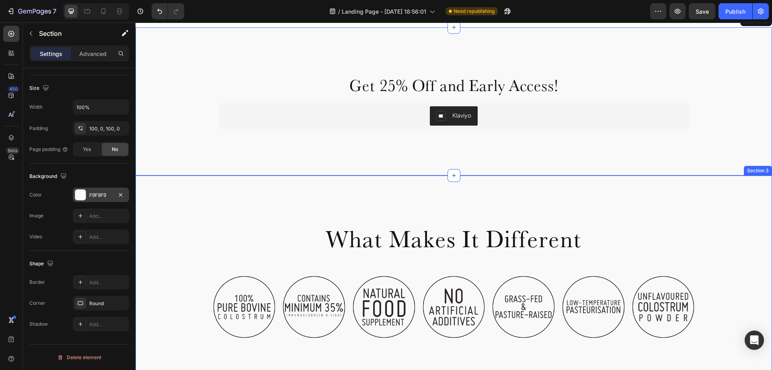
click at [217, 192] on div "What Makes It Different Heading Row Image Image Image Image Image Image Image C…" at bounding box center [454, 277] width 637 height 204
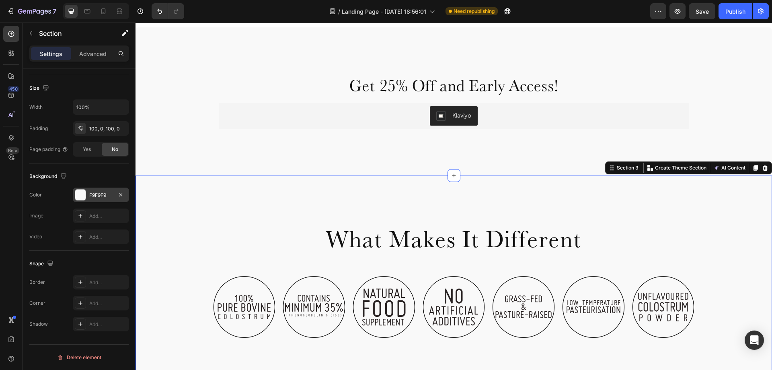
click at [97, 195] on div "F9F9F9" at bounding box center [100, 194] width 23 height 7
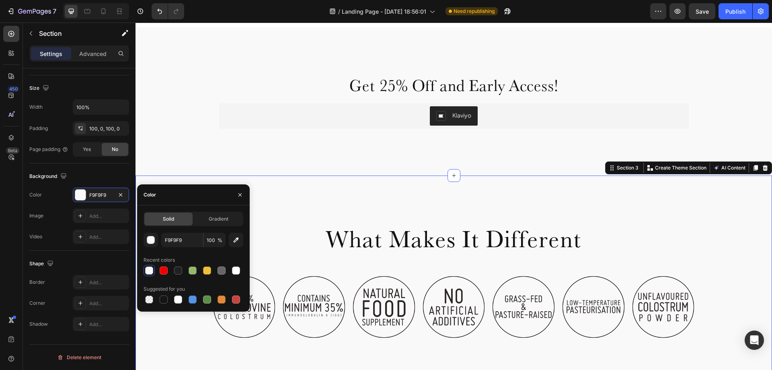
click at [230, 271] on div at bounding box center [194, 270] width 100 height 11
click at [235, 271] on div at bounding box center [236, 270] width 8 height 8
type input "FFFFFF"
click at [372, 186] on div "What Makes It Different Heading Row Image Image Image Image Image Image Image C…" at bounding box center [454, 277] width 637 height 204
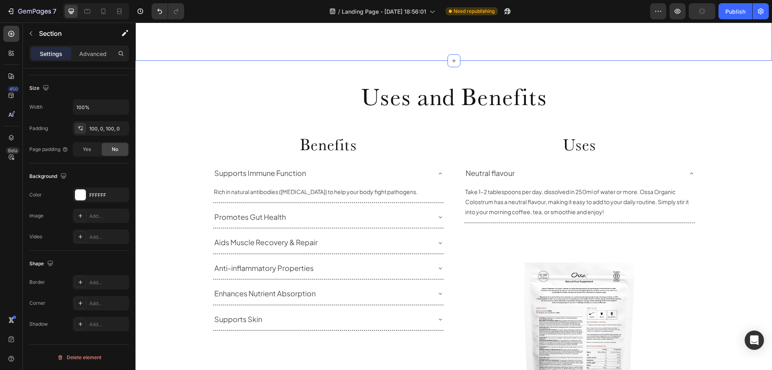
scroll to position [697, 0]
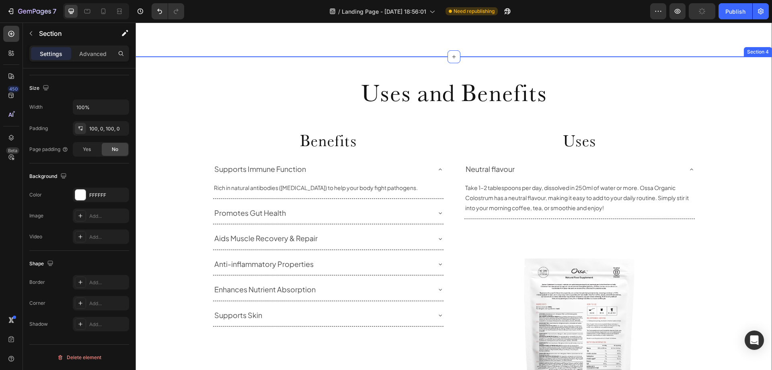
click at [156, 101] on div "Uses and Benefits Heading Row Benefits Heading Supports Immune Function Rich in…" at bounding box center [454, 260] width 637 height 381
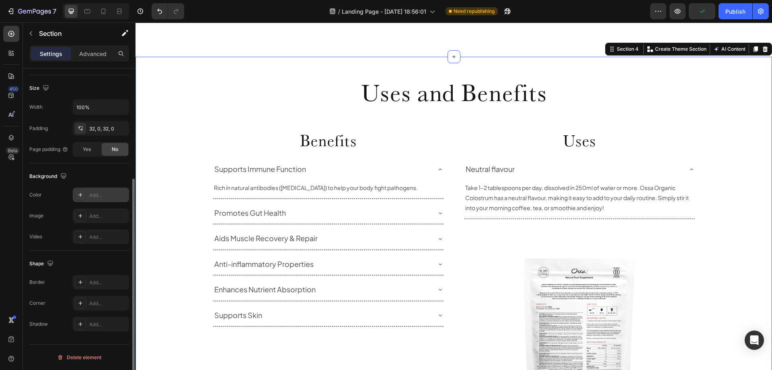
click at [88, 191] on div "Add..." at bounding box center [101, 194] width 56 height 14
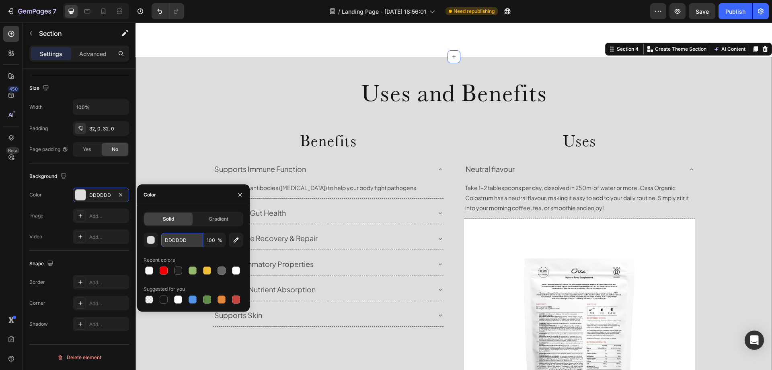
click at [186, 239] on input "DDDDDD" at bounding box center [182, 240] width 42 height 14
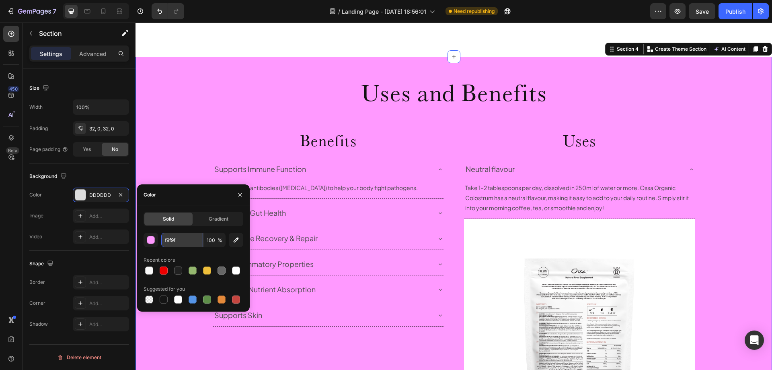
type input "f9f9f9"
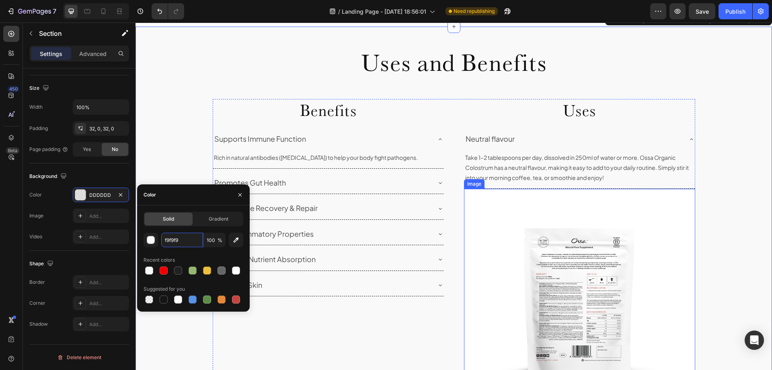
scroll to position [778, 0]
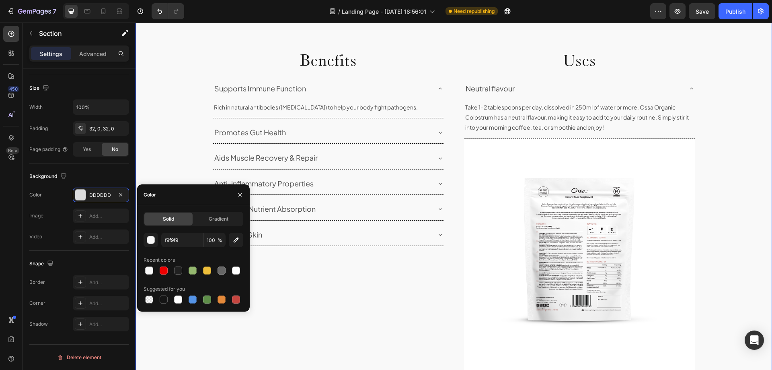
click at [745, 260] on div "Uses and Benefits Heading Row Benefits Heading Supports Immune Function Rich in…" at bounding box center [454, 179] width 637 height 381
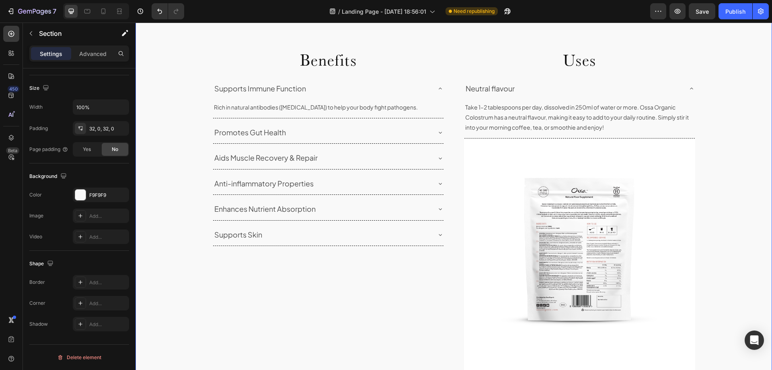
click at [745, 260] on div "Uses and Benefits Heading Row Benefits Heading Supports Immune Function Rich in…" at bounding box center [454, 179] width 637 height 381
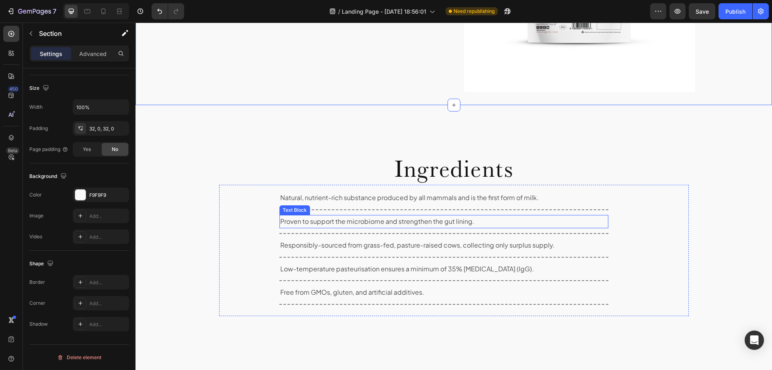
scroll to position [1059, 0]
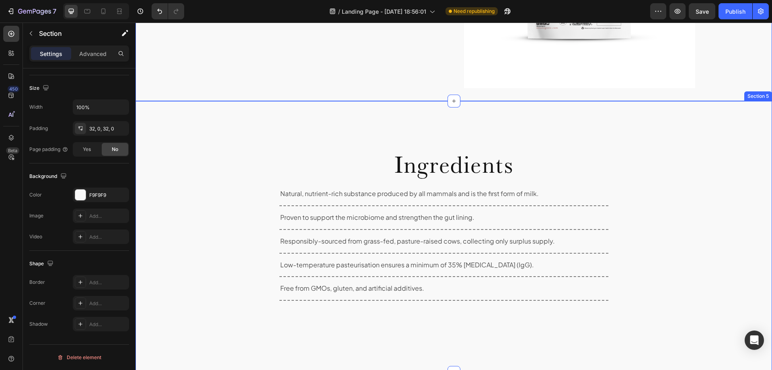
click at [179, 142] on div "Ingredients Heading Natural, nutrient-rich substance produced by all mammals an…" at bounding box center [454, 236] width 637 height 191
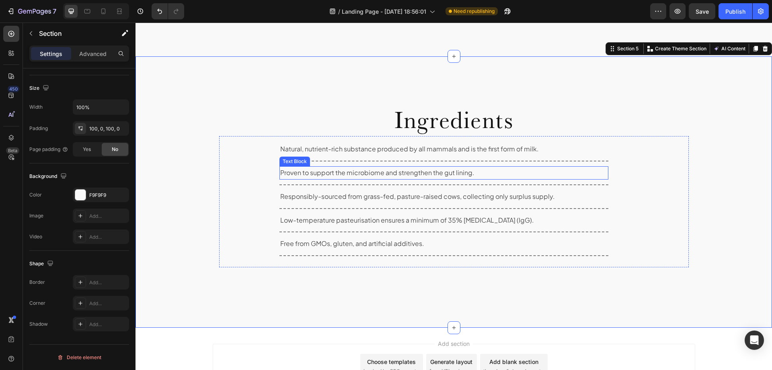
scroll to position [1177, 0]
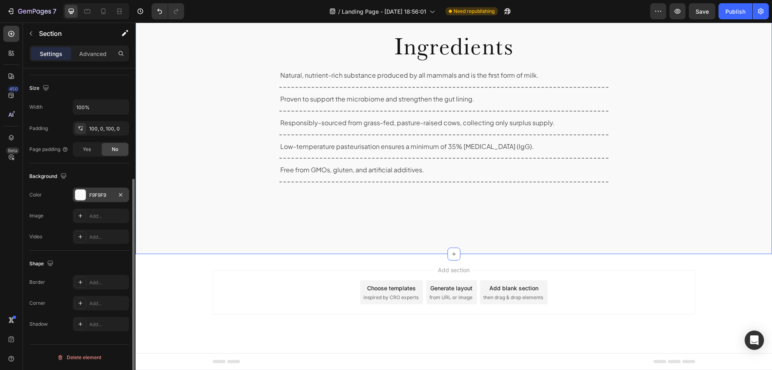
click at [96, 194] on div "F9F9F9" at bounding box center [100, 194] width 23 height 7
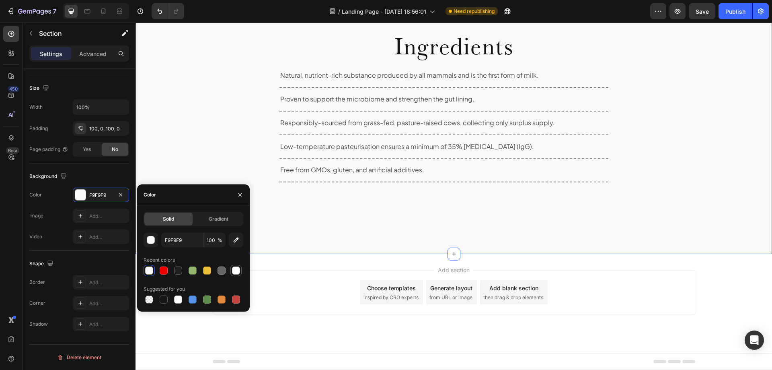
click at [236, 268] on div at bounding box center [236, 270] width 8 height 8
type input "FFFFFF"
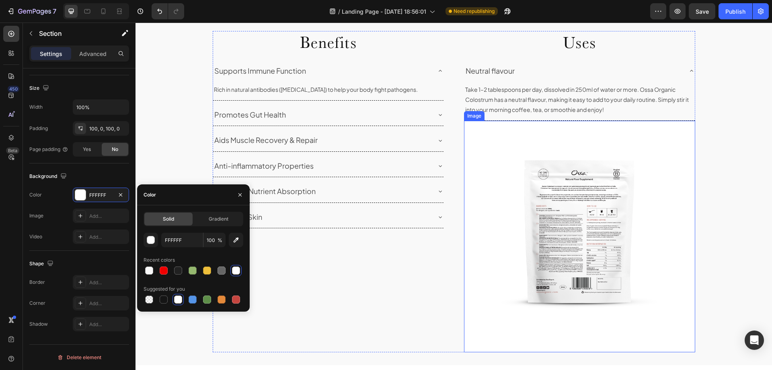
scroll to position [827, 0]
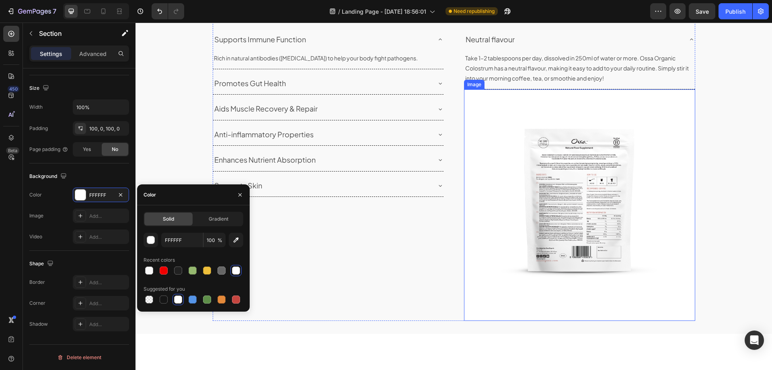
click at [502, 161] on img at bounding box center [579, 204] width 231 height 231
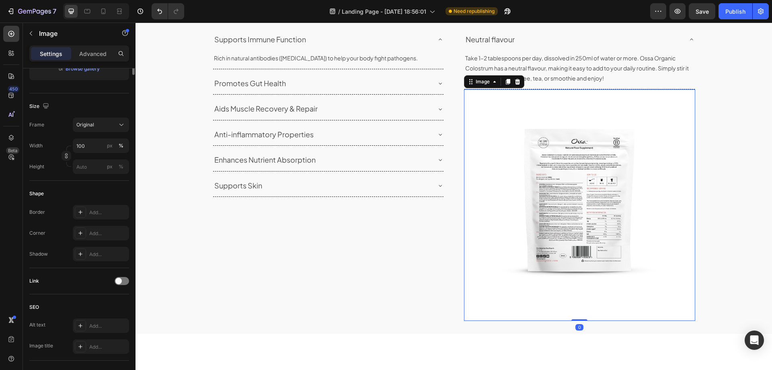
scroll to position [0, 0]
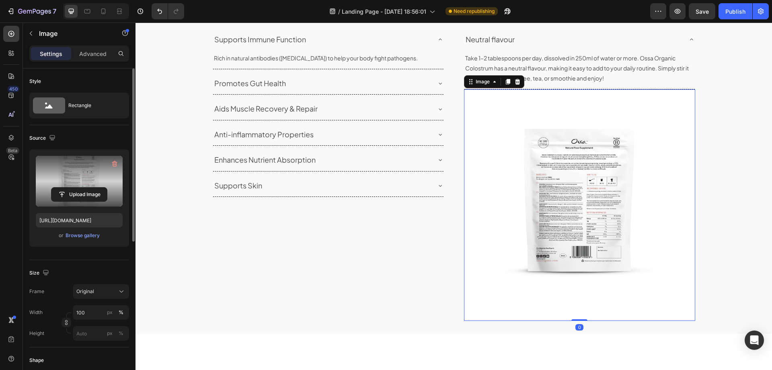
click at [84, 171] on label at bounding box center [79, 181] width 87 height 51
click at [84, 187] on input "file" at bounding box center [79, 194] width 56 height 14
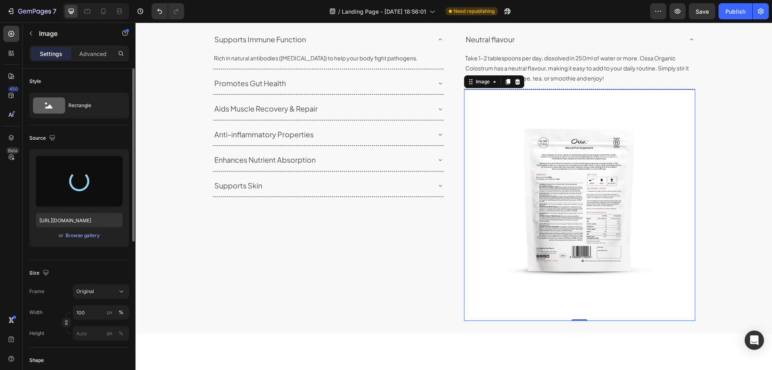
type input "[URL][DOMAIN_NAME]"
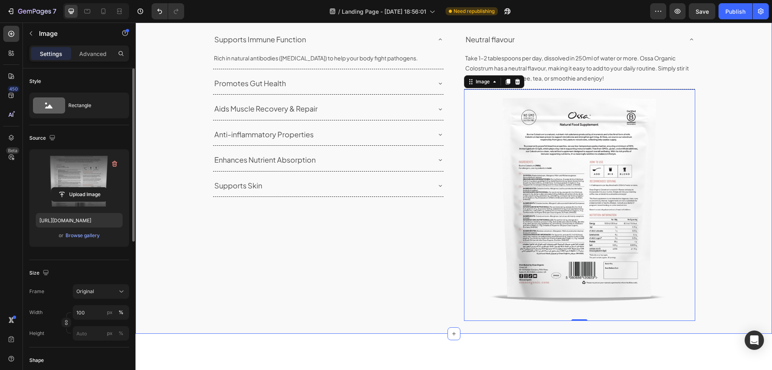
click at [731, 168] on div "Uses and Benefits Heading Row Benefits Heading Supports Immune Function Rich in…" at bounding box center [454, 130] width 637 height 381
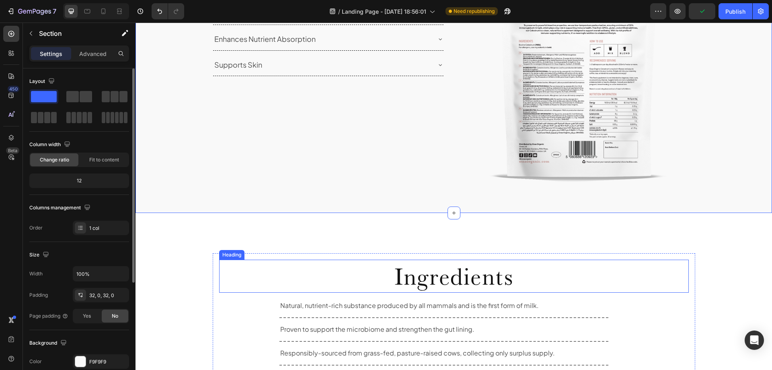
scroll to position [827, 0]
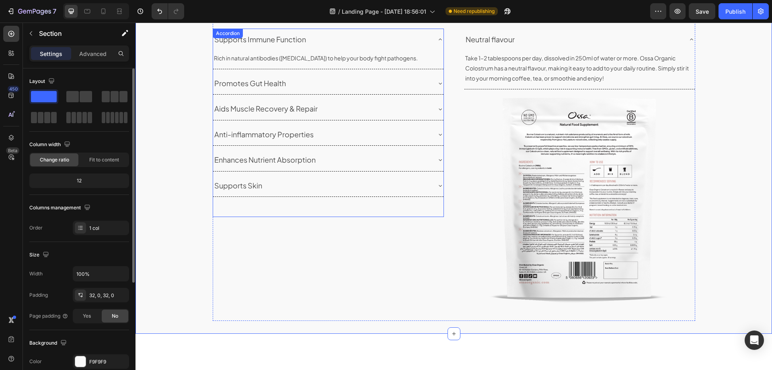
click at [363, 200] on div "Supports Immune Function Rich in natural antibodies ([MEDICAL_DATA]) to help yo…" at bounding box center [328, 123] width 231 height 188
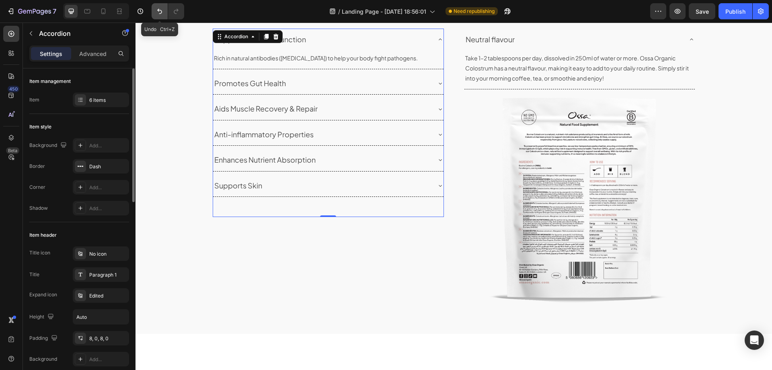
click at [159, 10] on icon "Undo/Redo" at bounding box center [159, 11] width 5 height 5
click at [176, 12] on icon "Undo/Redo" at bounding box center [176, 11] width 8 height 8
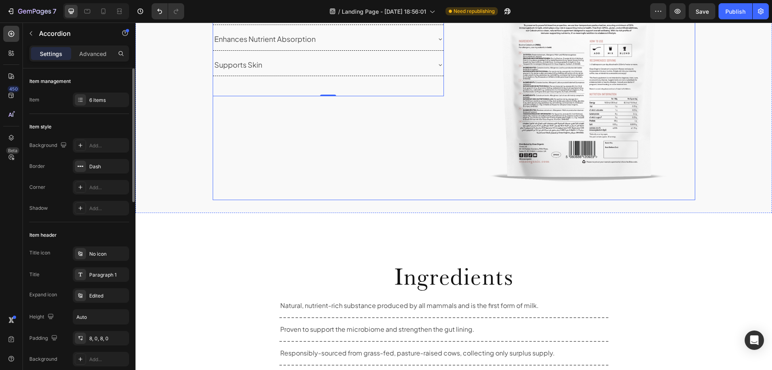
click at [464, 162] on img at bounding box center [579, 84] width 231 height 231
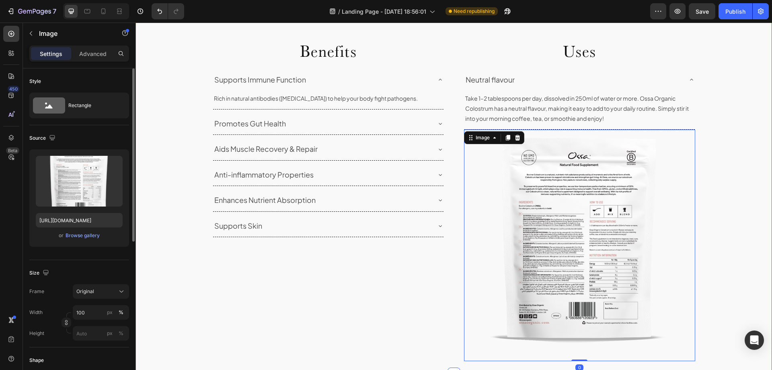
click at [724, 236] on div "Uses and Benefits Heading Row Benefits Heading Supports Immune Function Rich in…" at bounding box center [454, 170] width 637 height 381
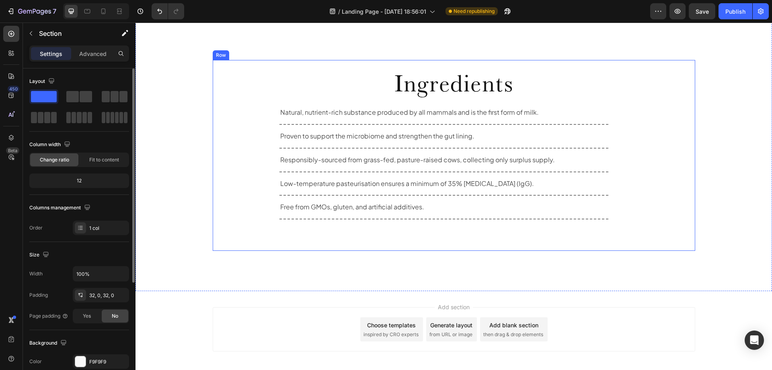
scroll to position [1177, 0]
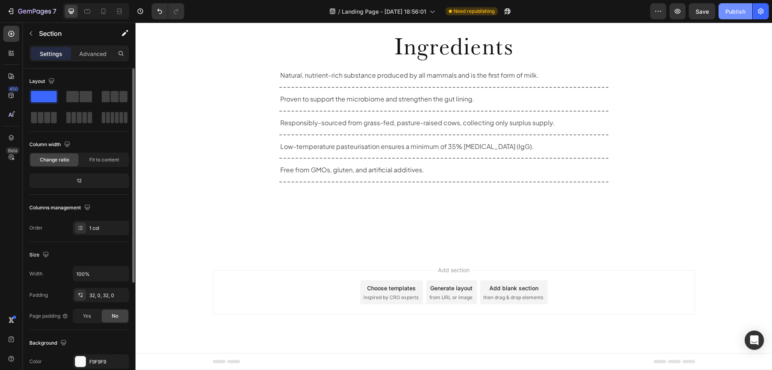
click at [736, 11] on div "Publish" at bounding box center [736, 11] width 20 height 8
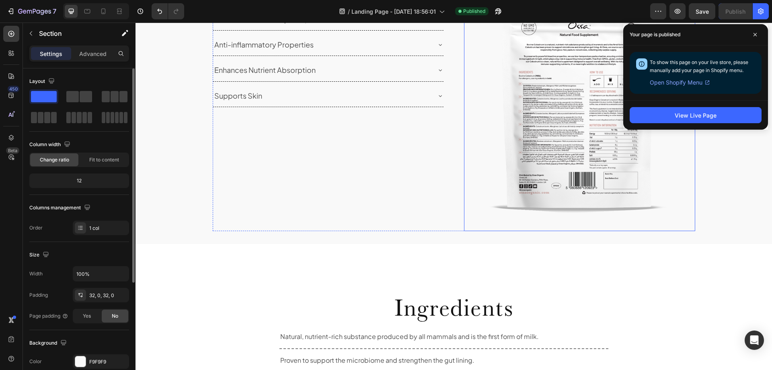
scroll to position [914, 0]
click at [475, 97] on img at bounding box center [579, 117] width 231 height 231
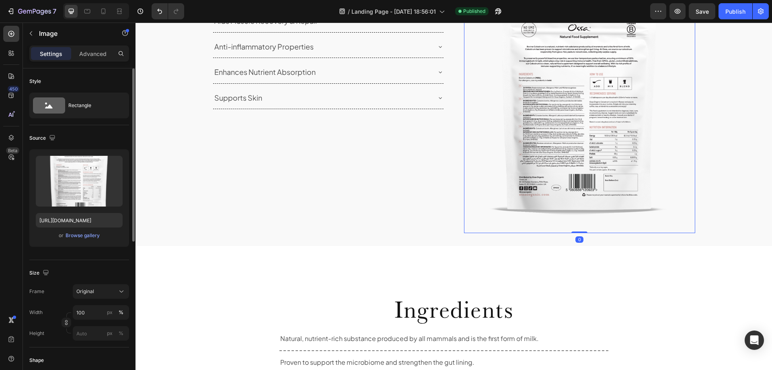
scroll to position [40, 0]
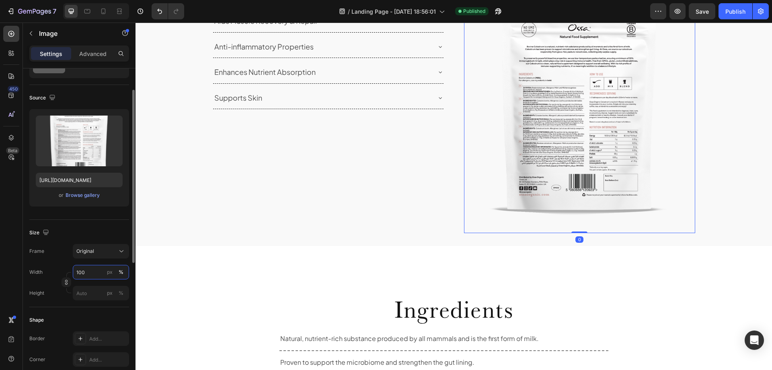
click at [91, 267] on input "100" at bounding box center [101, 272] width 56 height 14
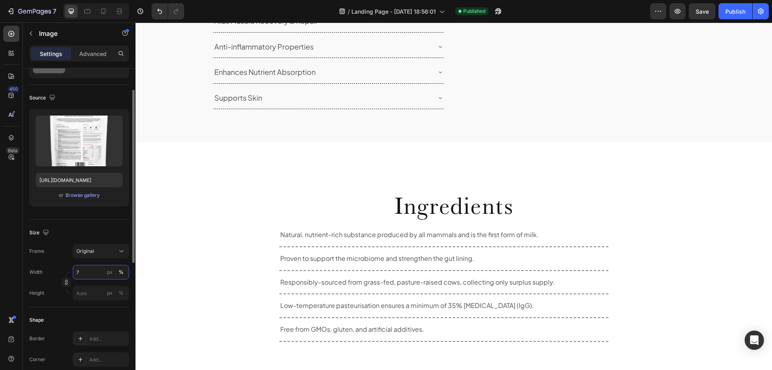
type input "70"
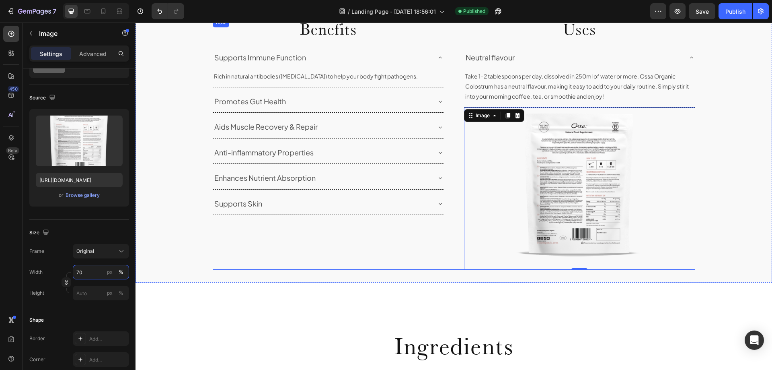
scroll to position [794, 0]
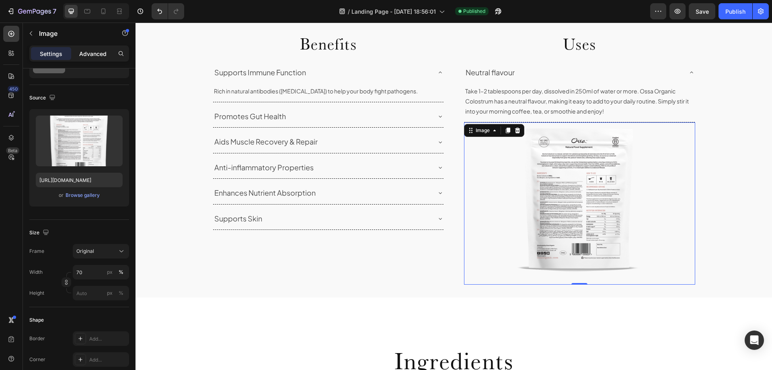
click at [89, 56] on p "Advanced" at bounding box center [92, 53] width 27 height 8
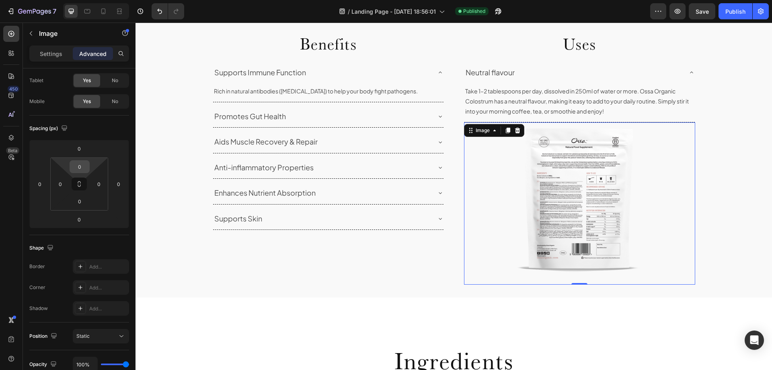
click at [79, 169] on input "0" at bounding box center [80, 167] width 16 height 12
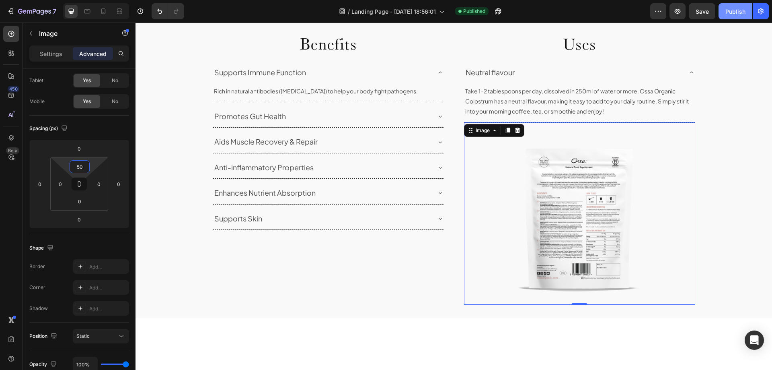
type input "50"
click at [735, 14] on div "Publish" at bounding box center [736, 11] width 20 height 8
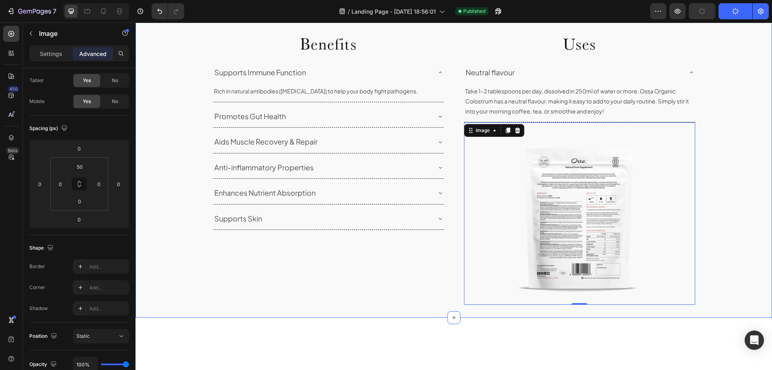
click at [714, 210] on div "Uses and Benefits Heading Row Benefits Heading Supports Immune Function Rich in…" at bounding box center [454, 138] width 637 height 331
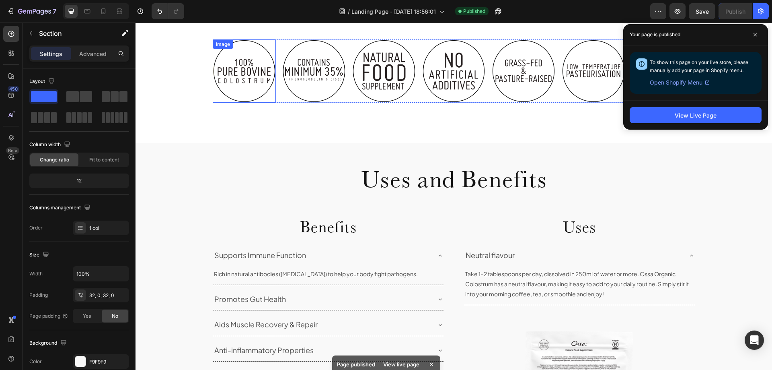
scroll to position [607, 0]
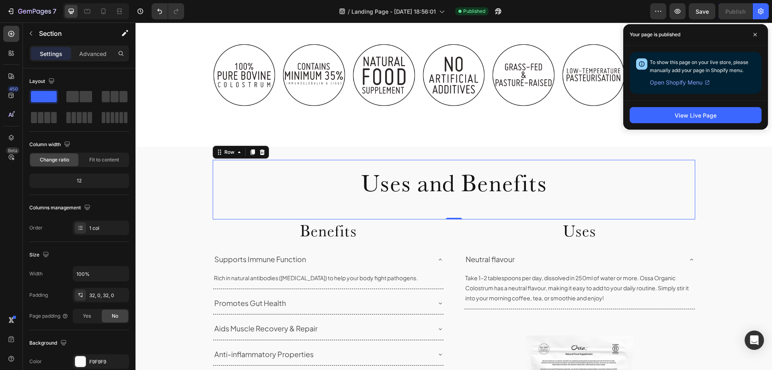
click at [216, 164] on div "Uses and Benefits Heading Row 0" at bounding box center [454, 190] width 483 height 60
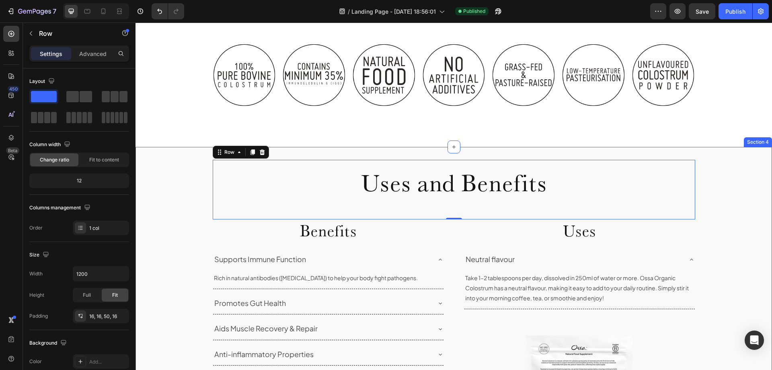
click at [179, 163] on div "Uses and Benefits Heading Row 0 Benefits Heading Supports Immune Function Rich …" at bounding box center [454, 325] width 637 height 331
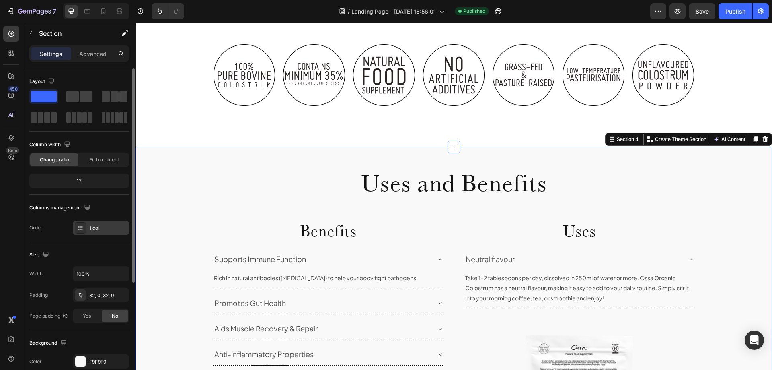
scroll to position [40, 0]
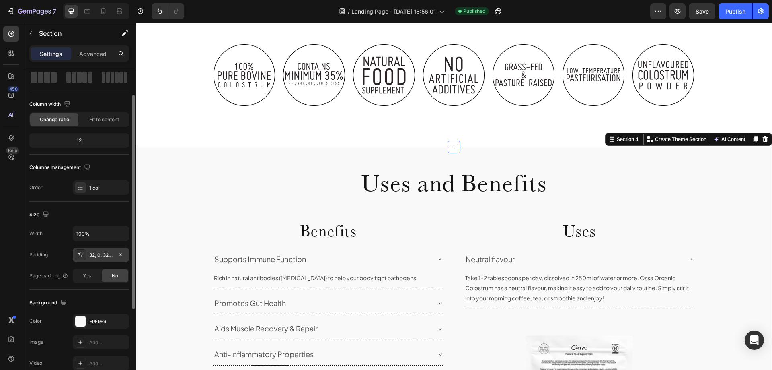
click at [99, 255] on div "32, 0, 32, 0" at bounding box center [100, 254] width 23 height 7
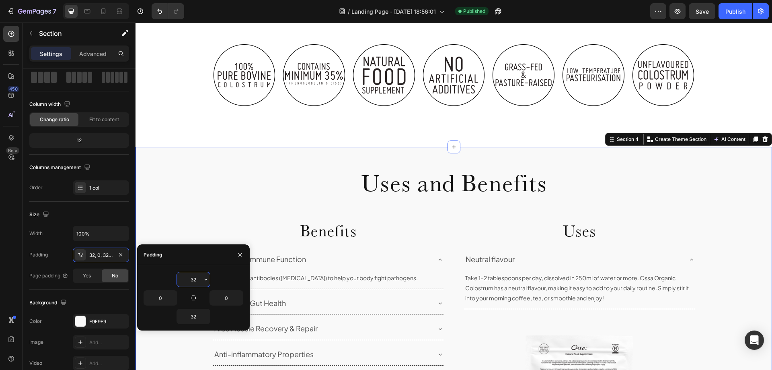
click at [195, 281] on input "32" at bounding box center [193, 279] width 33 height 14
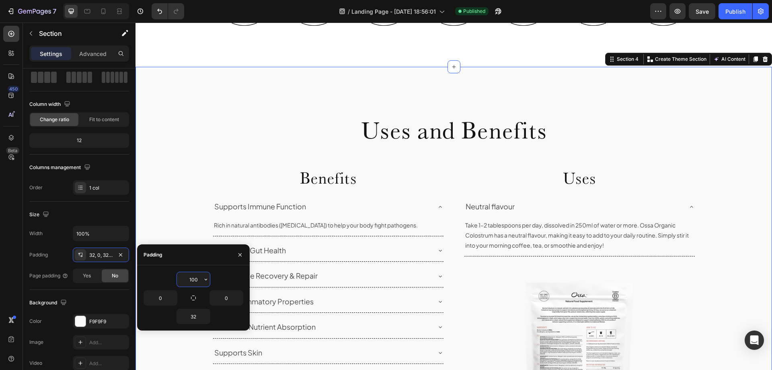
scroll to position [687, 0]
type input "100"
click at [193, 311] on input "32" at bounding box center [193, 316] width 33 height 14
type input "100"
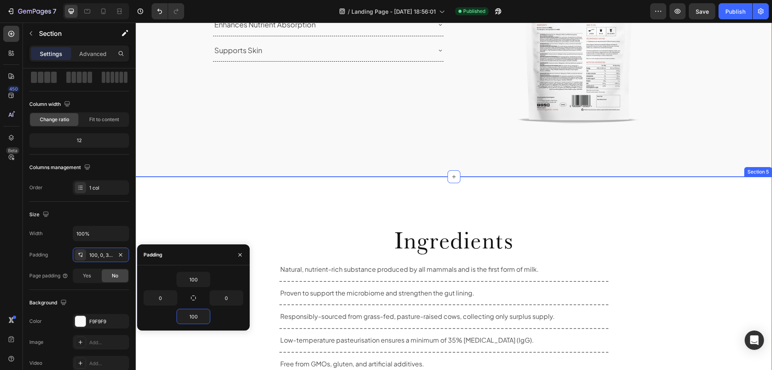
scroll to position [1009, 0]
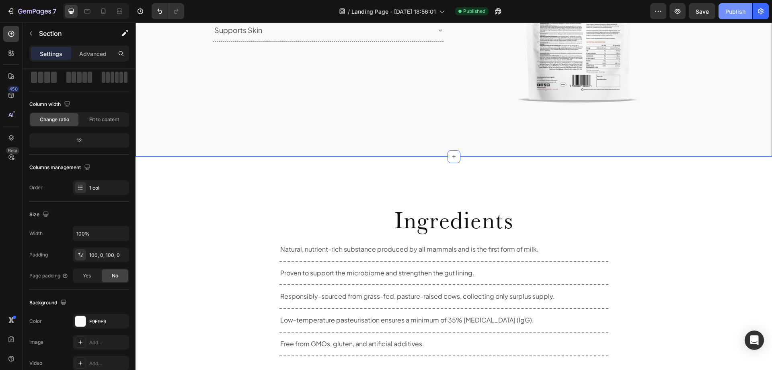
click at [737, 10] on div "Publish" at bounding box center [736, 11] width 20 height 8
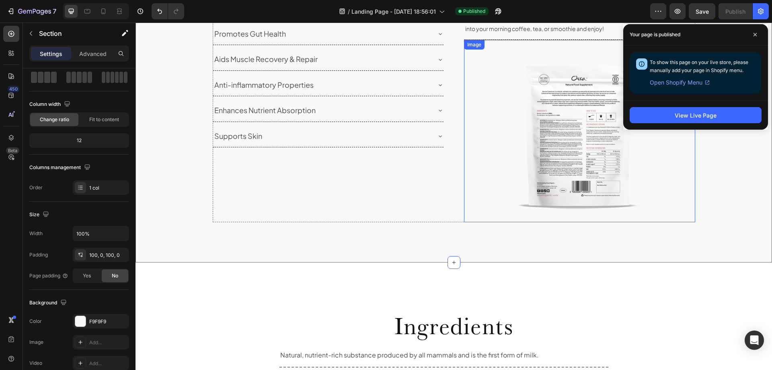
scroll to position [889, 0]
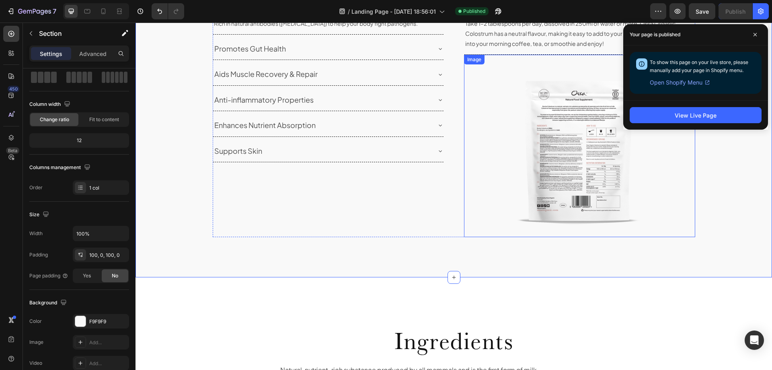
drag, startPoint x: 513, startPoint y: 128, endPoint x: 242, endPoint y: 240, distance: 292.9
click at [512, 128] on img at bounding box center [580, 156] width 162 height 162
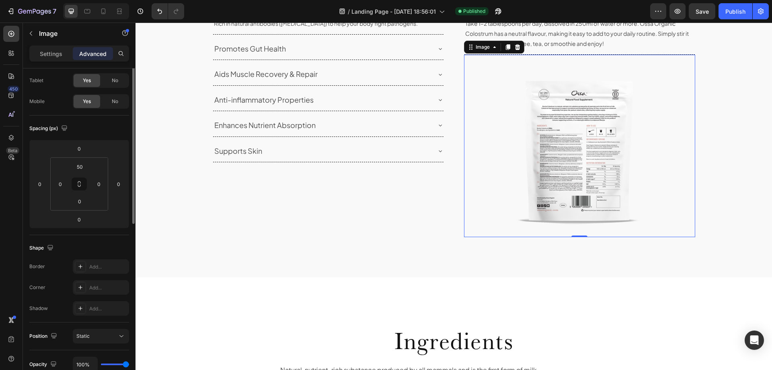
scroll to position [0, 0]
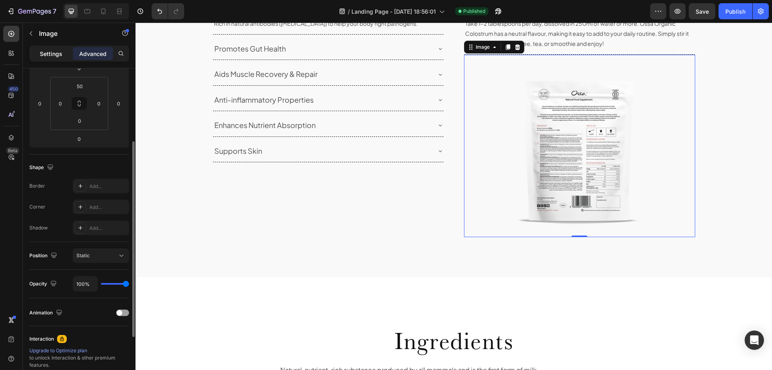
click at [53, 52] on p "Settings" at bounding box center [51, 53] width 23 height 8
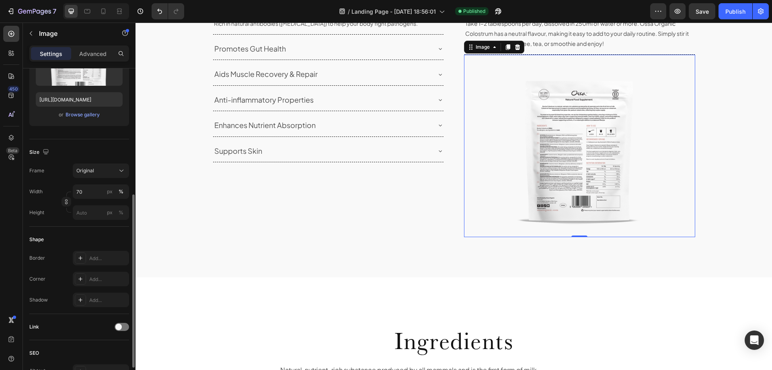
scroll to position [161, 0]
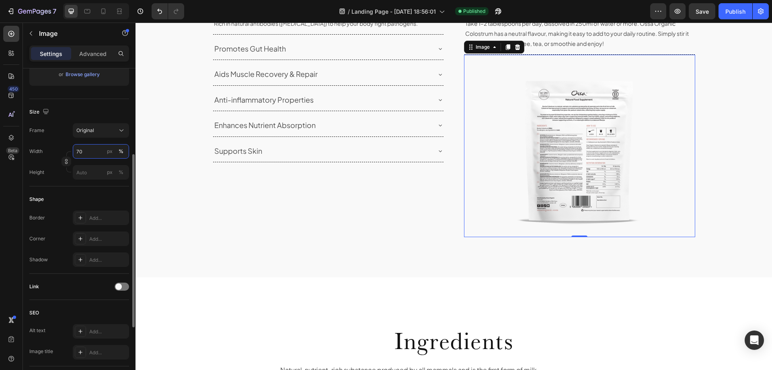
click at [82, 147] on input "70" at bounding box center [101, 151] width 56 height 14
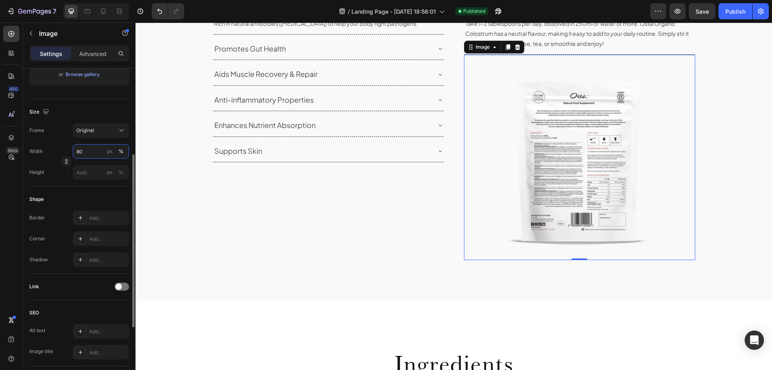
click at [82, 155] on input "80" at bounding box center [101, 151] width 56 height 14
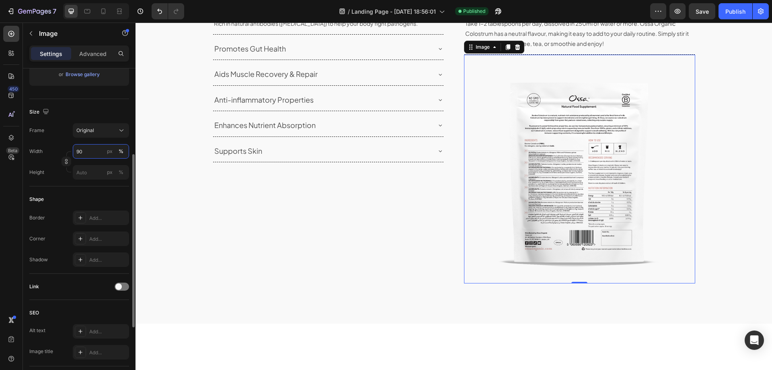
click at [81, 152] on input "90" at bounding box center [101, 151] width 56 height 14
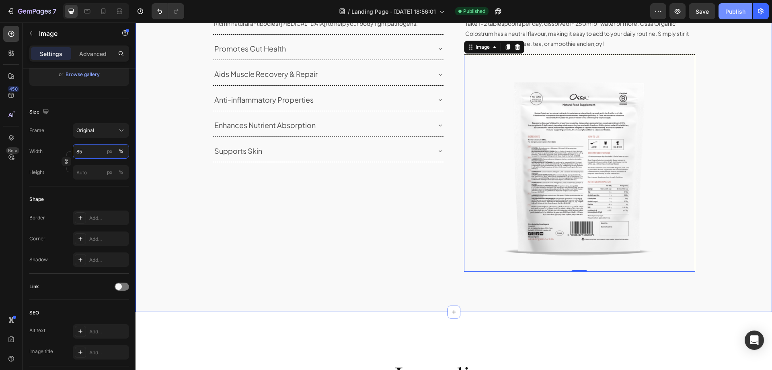
type input "85"
click at [730, 11] on div "Publish" at bounding box center [736, 11] width 20 height 8
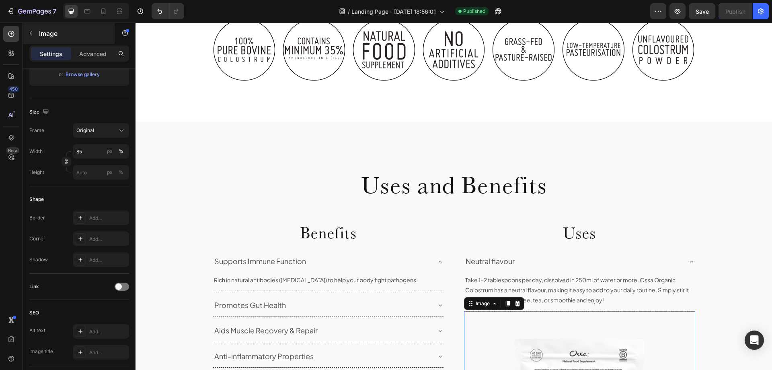
scroll to position [607, 0]
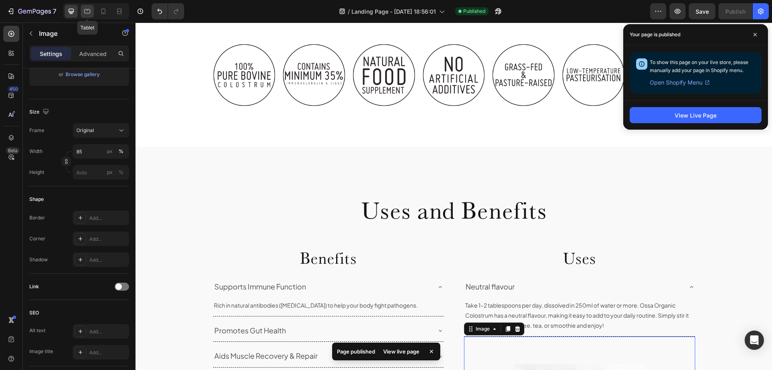
click at [91, 11] on icon at bounding box center [87, 11] width 8 height 8
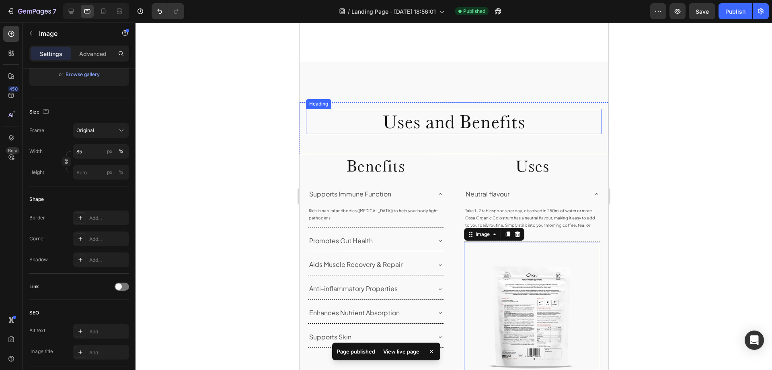
scroll to position [850, 0]
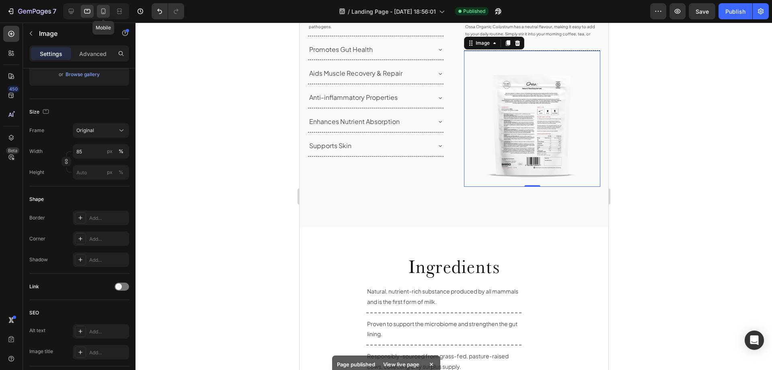
click at [104, 12] on icon at bounding box center [103, 11] width 8 height 8
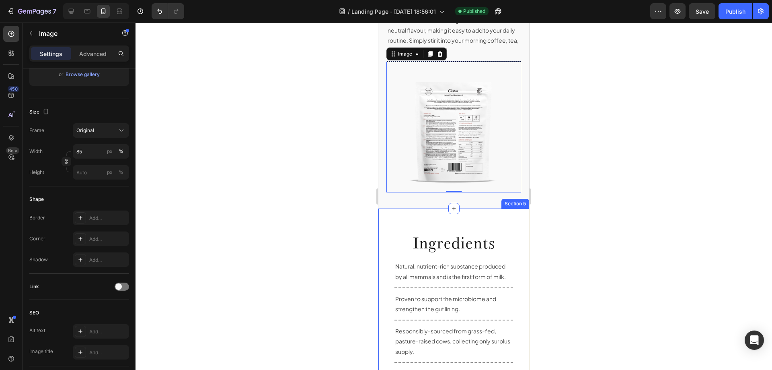
scroll to position [916, 0]
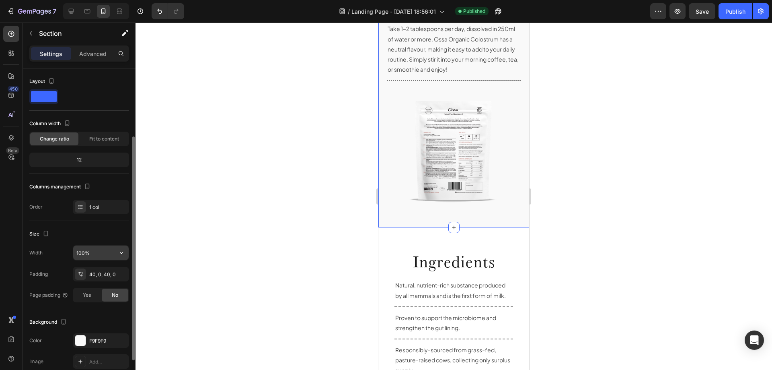
scroll to position [40, 0]
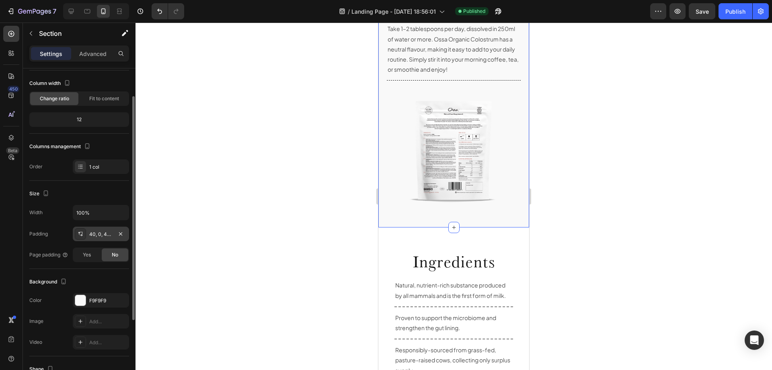
click at [97, 232] on div "40, 0, 40, 0" at bounding box center [100, 233] width 23 height 7
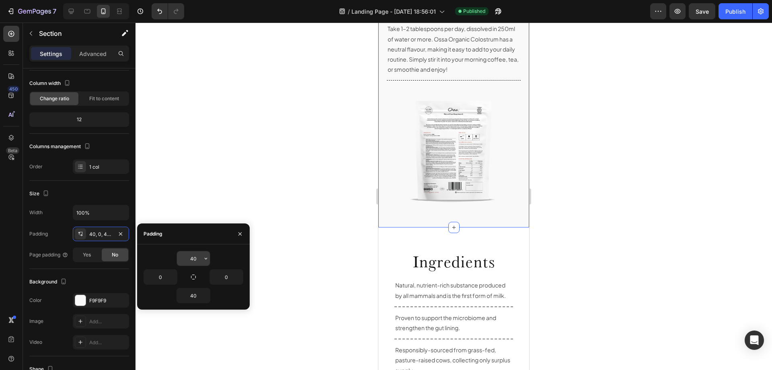
click at [191, 255] on input "40" at bounding box center [193, 258] width 33 height 14
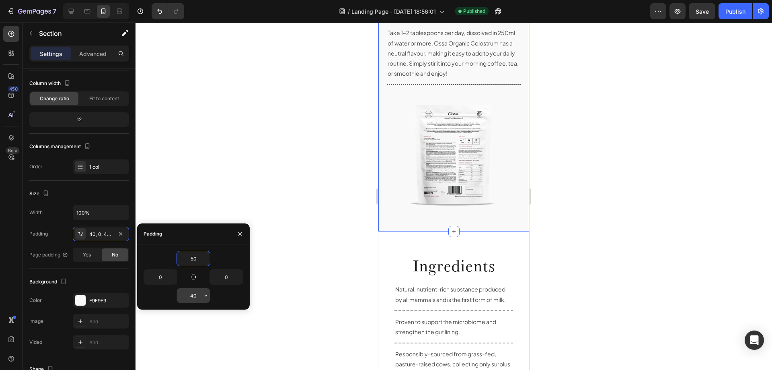
type input "50"
click at [192, 295] on input "40" at bounding box center [193, 295] width 33 height 14
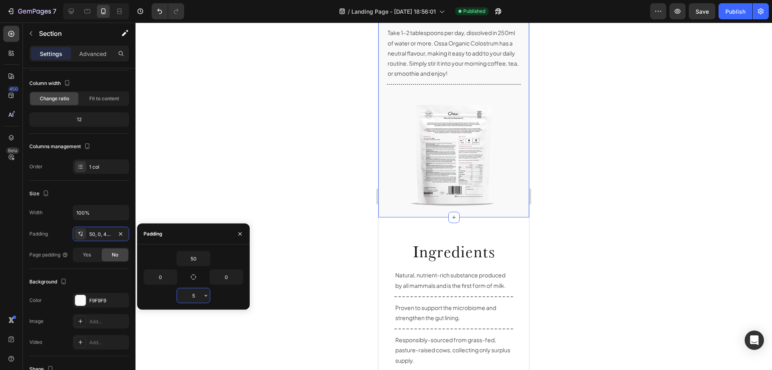
type input "50"
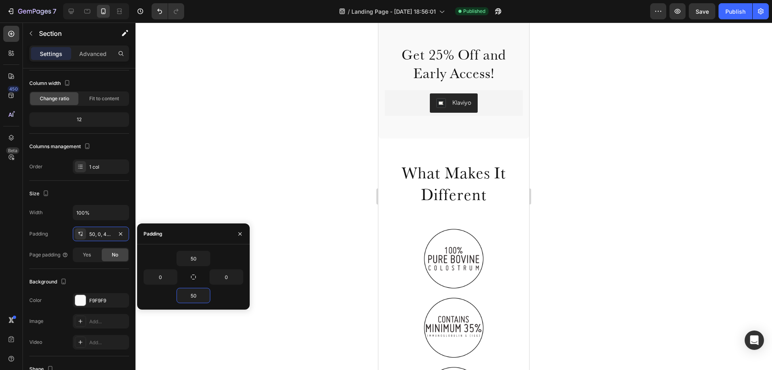
scroll to position [179, 0]
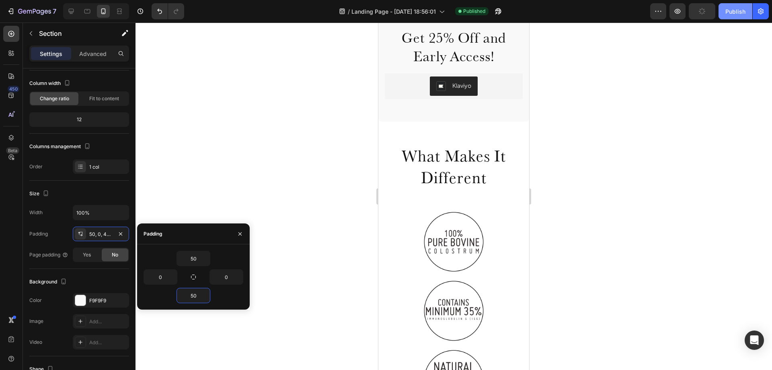
click at [732, 14] on div "Publish" at bounding box center [736, 11] width 20 height 8
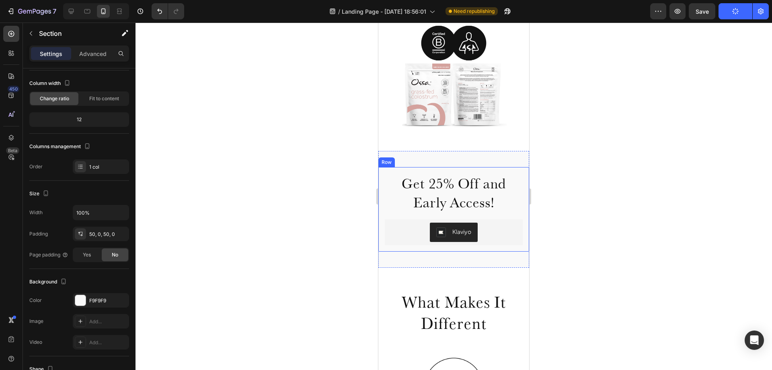
scroll to position [99, 0]
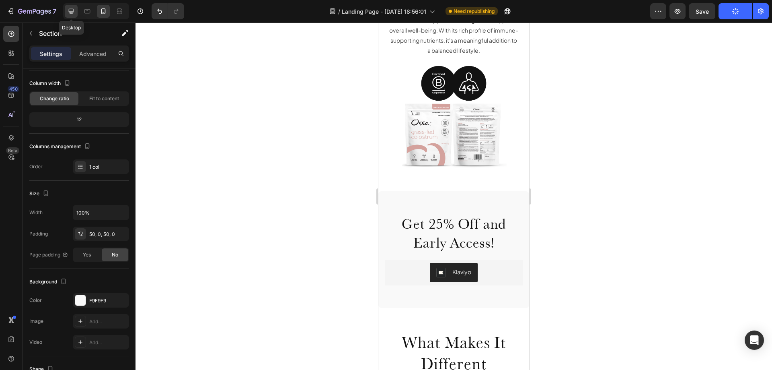
click at [73, 9] on icon at bounding box center [71, 11] width 5 height 5
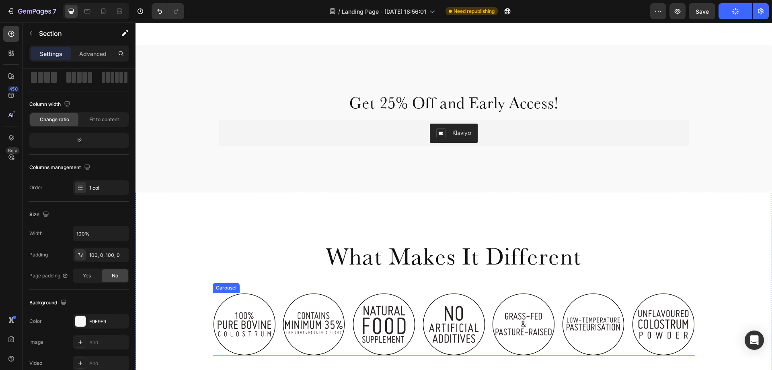
scroll to position [358, 0]
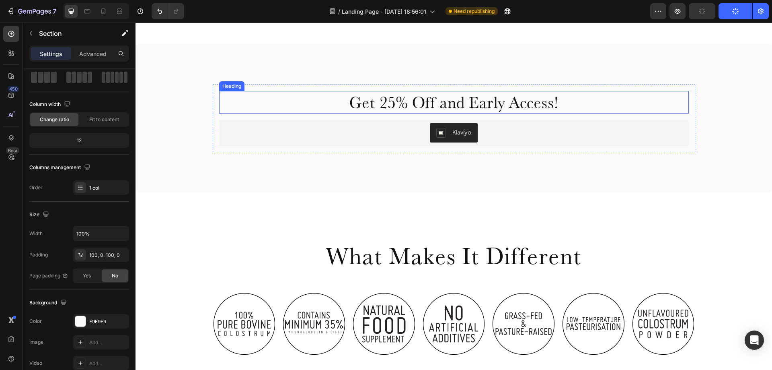
click at [444, 99] on h2 "Get 25% Off and Early Access!" at bounding box center [454, 102] width 470 height 23
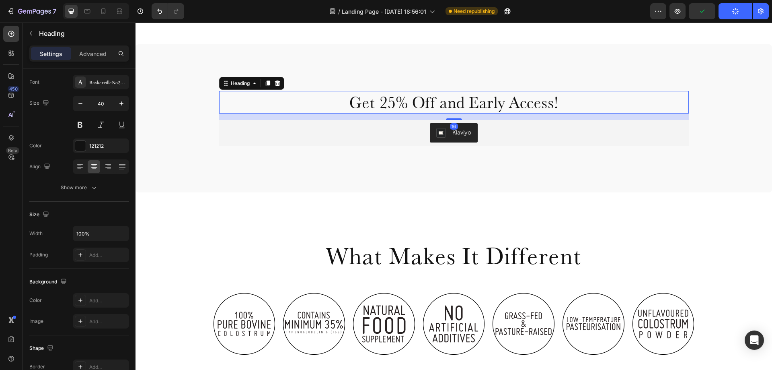
scroll to position [0, 0]
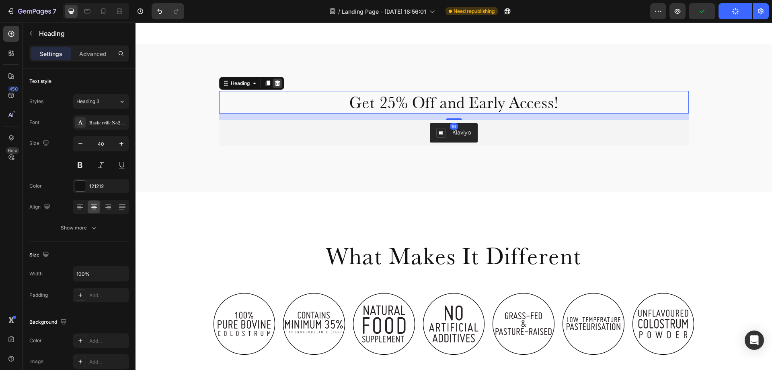
click at [276, 82] on icon at bounding box center [277, 83] width 5 height 6
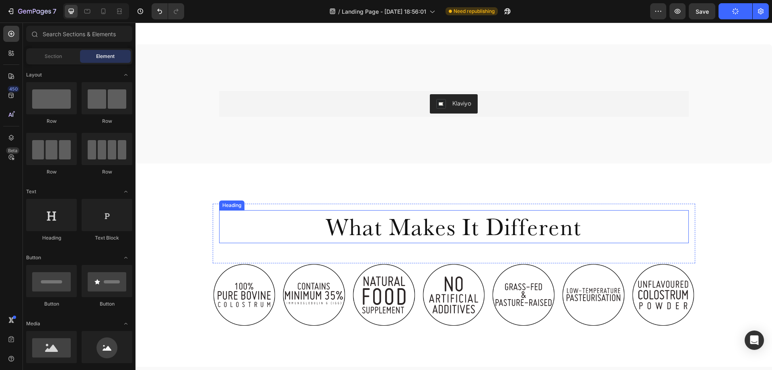
click at [383, 233] on h2 "What Makes It Different" at bounding box center [454, 226] width 470 height 33
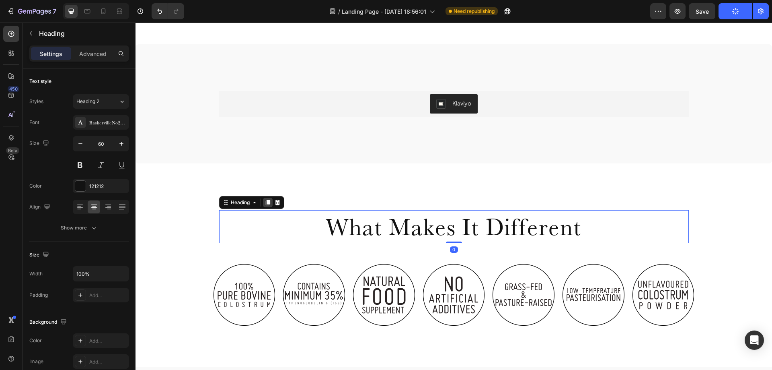
click at [265, 203] on icon at bounding box center [268, 202] width 6 height 6
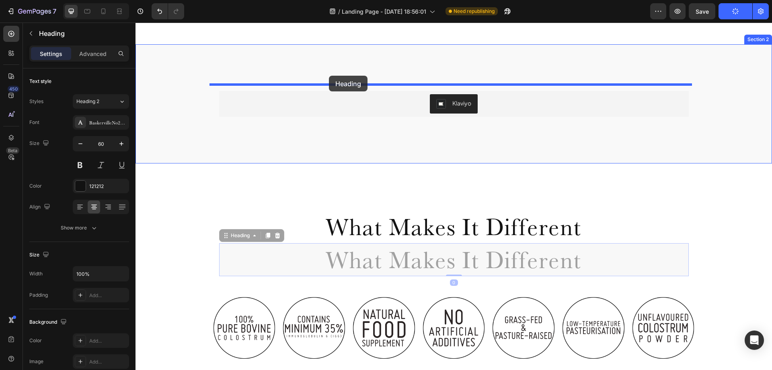
drag, startPoint x: 224, startPoint y: 230, endPoint x: 329, endPoint y: 76, distance: 186.5
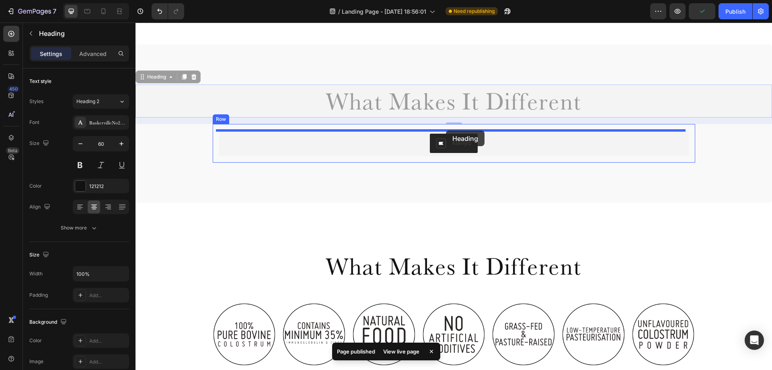
drag, startPoint x: 146, startPoint y: 78, endPoint x: 446, endPoint y: 130, distance: 304.9
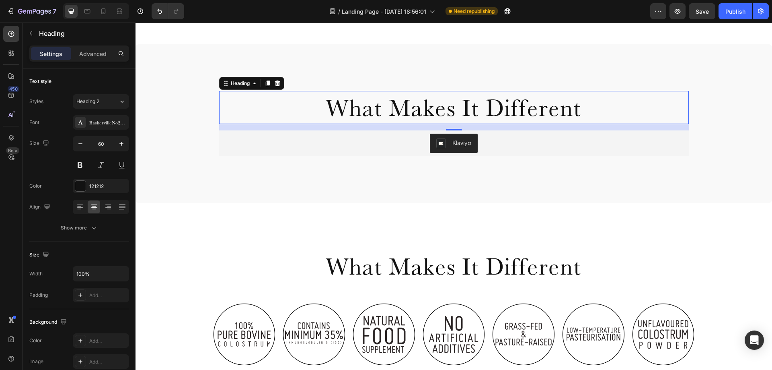
click at [428, 109] on h2 "What Makes It Different" at bounding box center [454, 107] width 470 height 33
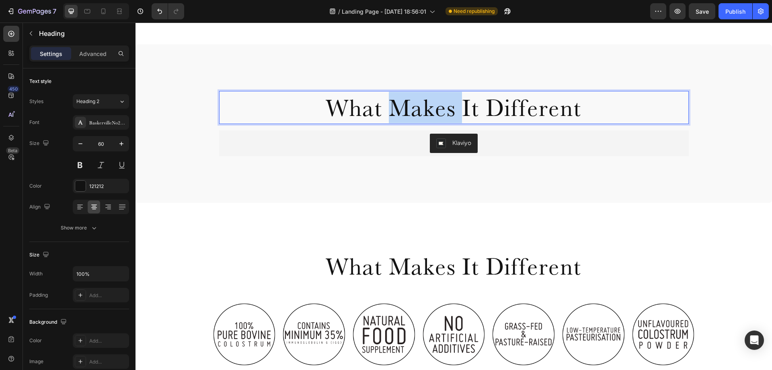
click at [428, 109] on p "What Makes It Different" at bounding box center [454, 107] width 468 height 31
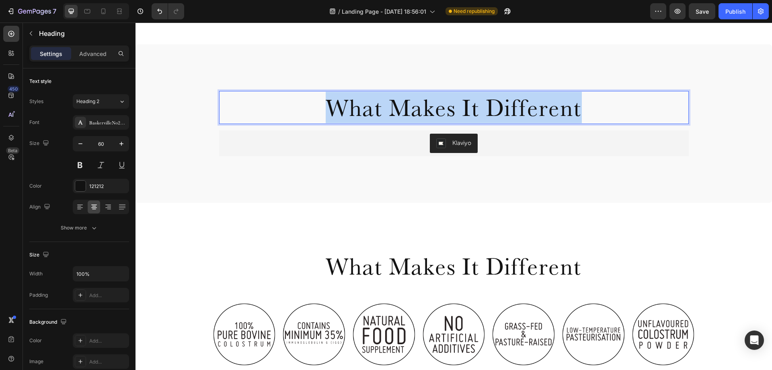
click at [428, 109] on p "What Makes It Different" at bounding box center [454, 107] width 468 height 31
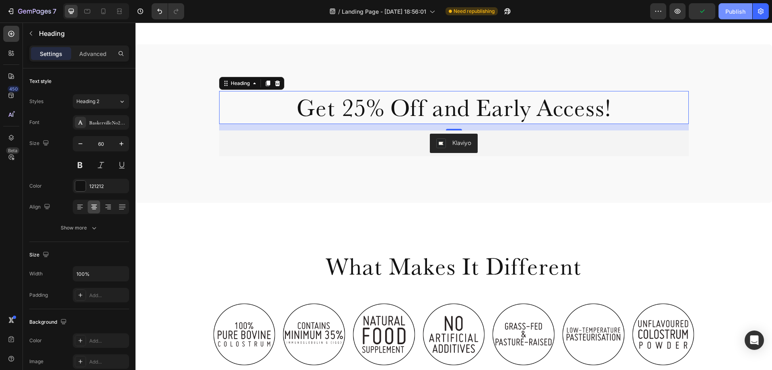
click at [738, 8] on div "Publish" at bounding box center [736, 11] width 20 height 8
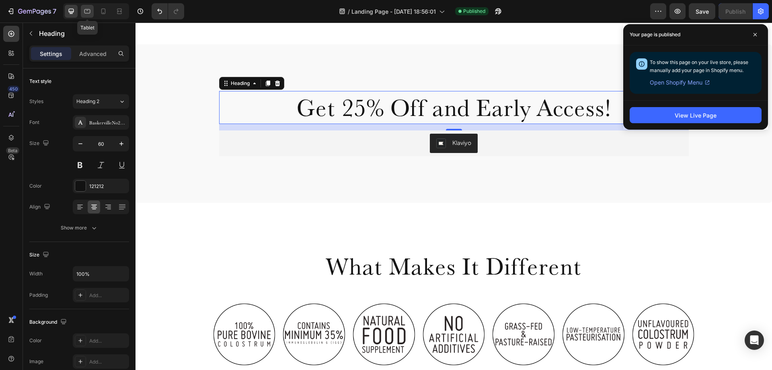
click at [85, 9] on icon at bounding box center [87, 11] width 6 height 4
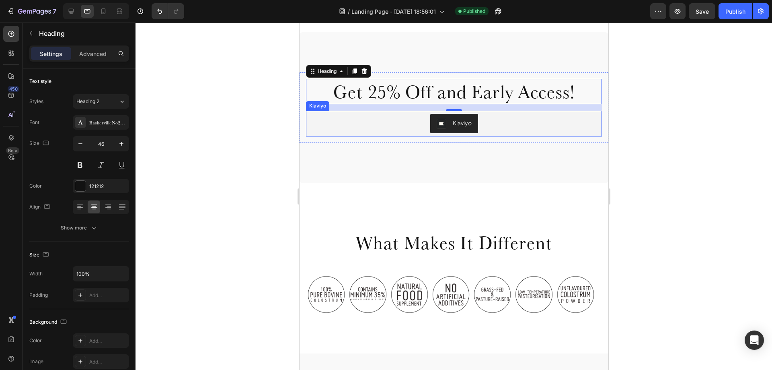
scroll to position [234, 0]
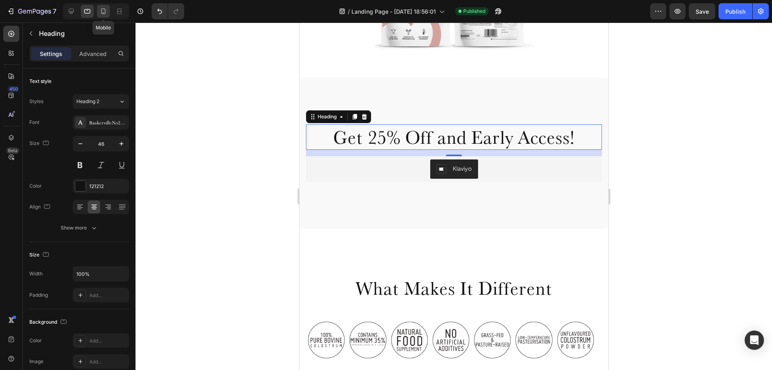
click at [105, 10] on icon at bounding box center [103, 11] width 8 height 8
type input "41"
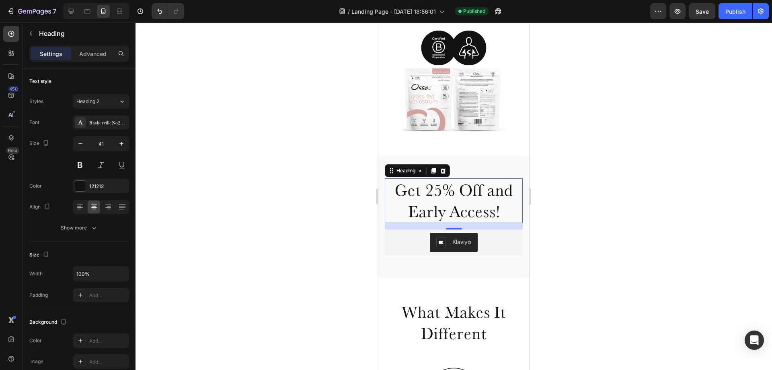
scroll to position [97, 0]
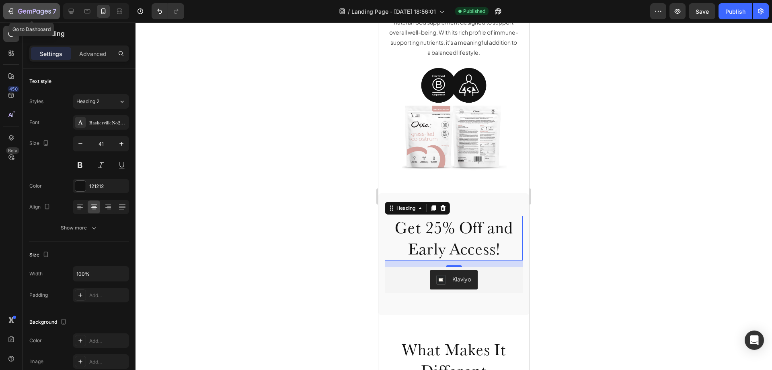
click at [10, 10] on icon "button" at bounding box center [11, 11] width 8 height 8
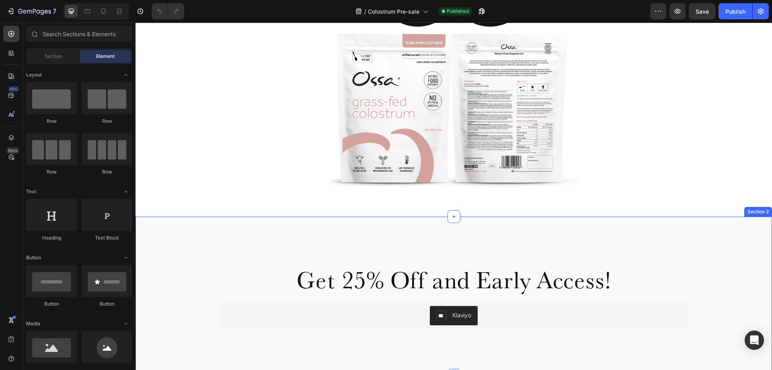
scroll to position [282, 0]
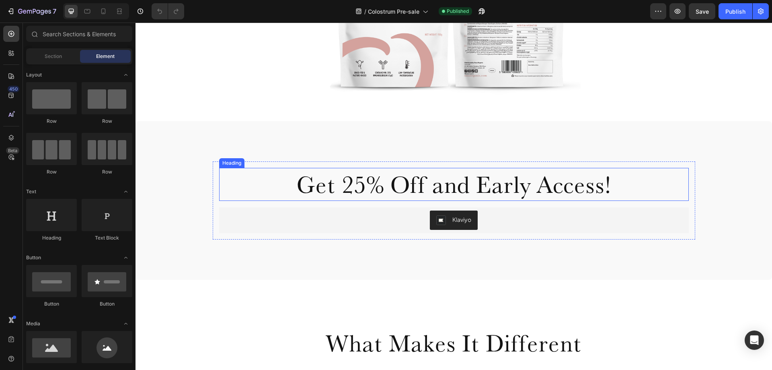
click at [403, 178] on h2 "Get 25% Off and Early Access!" at bounding box center [454, 184] width 470 height 33
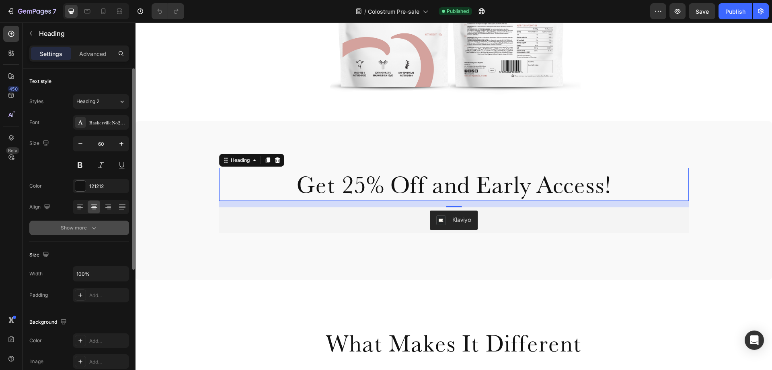
click at [91, 230] on icon "button" at bounding box center [94, 228] width 8 height 8
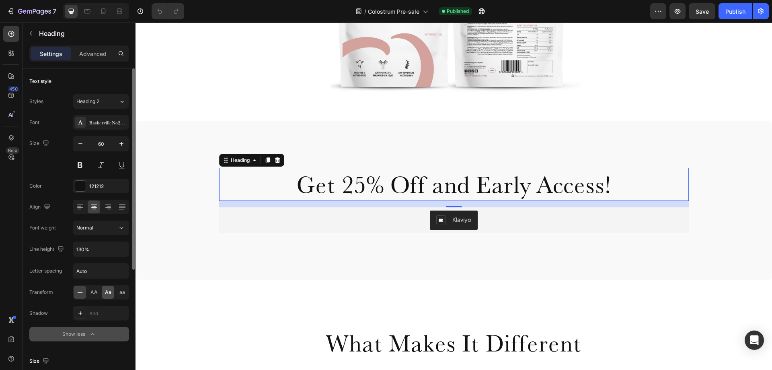
click at [109, 295] on span "Aa" at bounding box center [108, 291] width 6 height 7
click at [120, 293] on span "aa" at bounding box center [122, 291] width 6 height 7
click at [97, 293] on span "AA" at bounding box center [94, 291] width 7 height 7
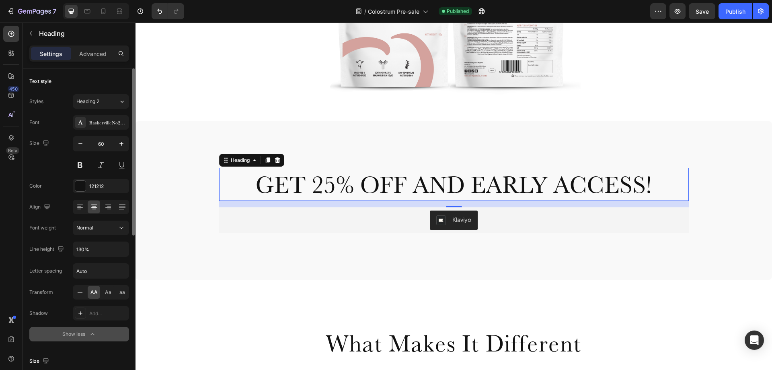
scroll to position [40, 0]
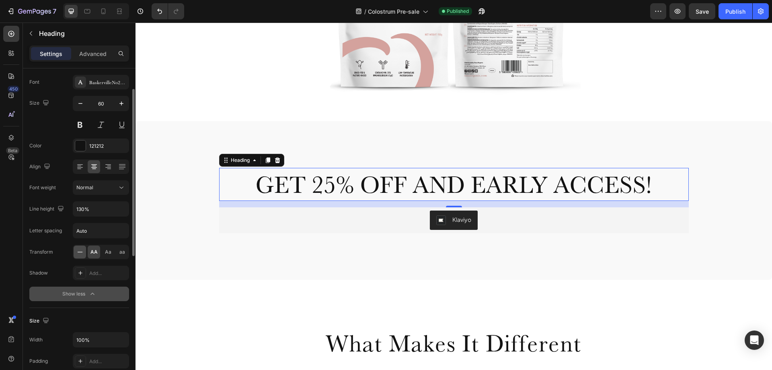
click at [77, 251] on icon at bounding box center [80, 252] width 8 height 8
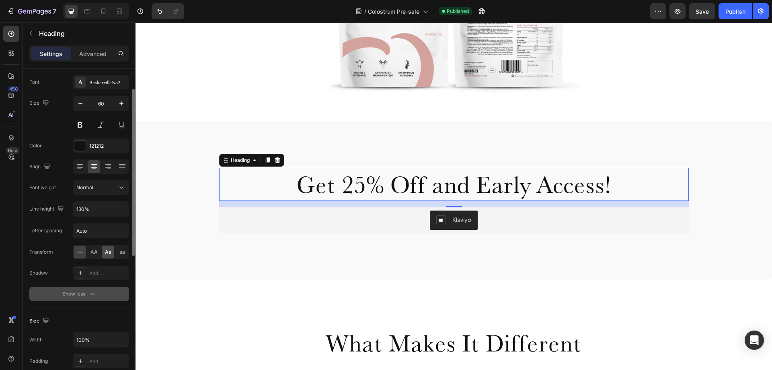
click at [110, 254] on span "Aa" at bounding box center [108, 251] width 6 height 7
click at [81, 249] on icon at bounding box center [80, 252] width 8 height 8
click at [733, 13] on div "Publish" at bounding box center [736, 11] width 20 height 8
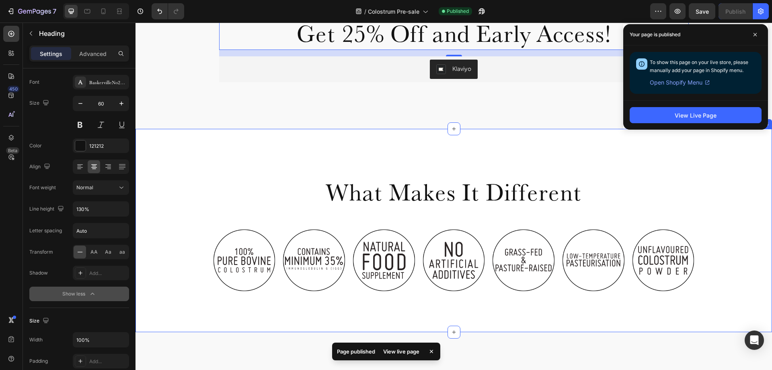
scroll to position [483, 0]
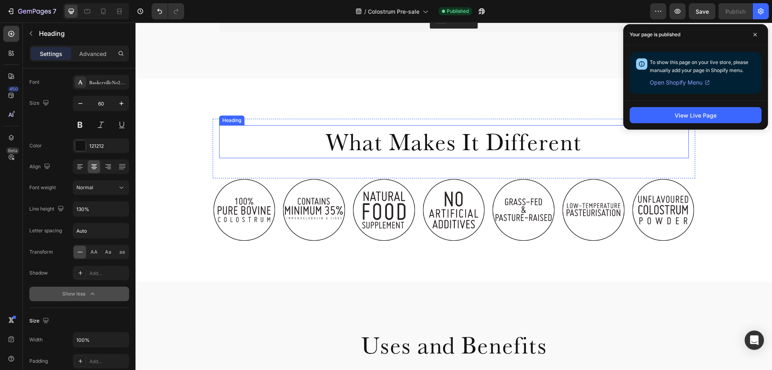
click at [401, 148] on h2 "What Makes It Different" at bounding box center [454, 141] width 470 height 33
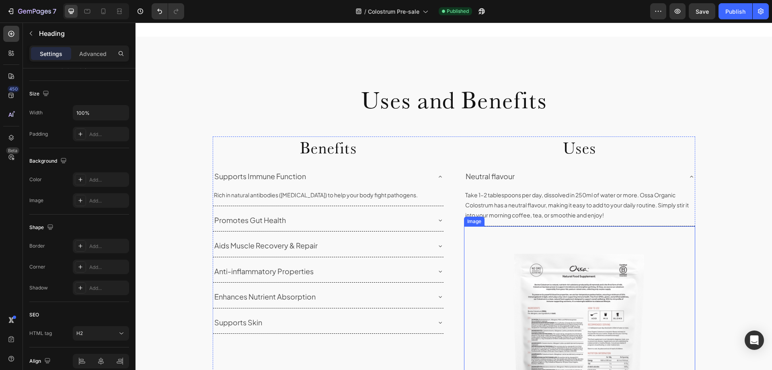
scroll to position [684, 0]
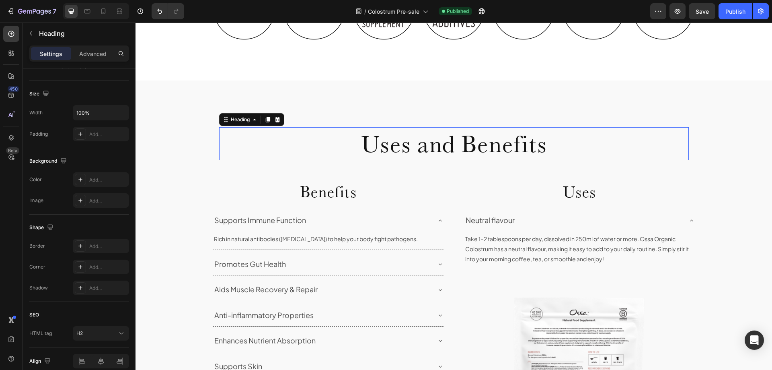
click at [411, 139] on h2 "Uses and Benefits" at bounding box center [454, 143] width 470 height 33
click at [393, 152] on h2 "Uses and Benefits" at bounding box center [454, 143] width 470 height 33
click at [47, 58] on div "Settings" at bounding box center [51, 53] width 40 height 13
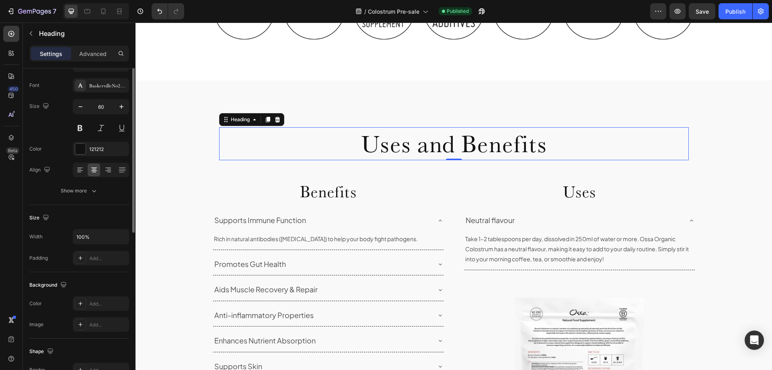
scroll to position [0, 0]
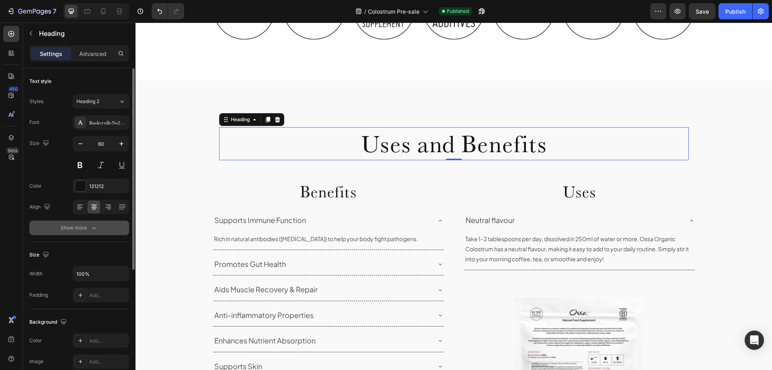
click at [93, 231] on icon "button" at bounding box center [94, 228] width 8 height 8
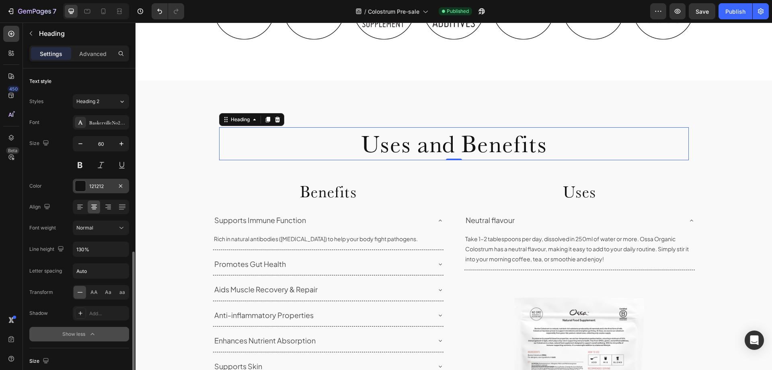
scroll to position [121, 0]
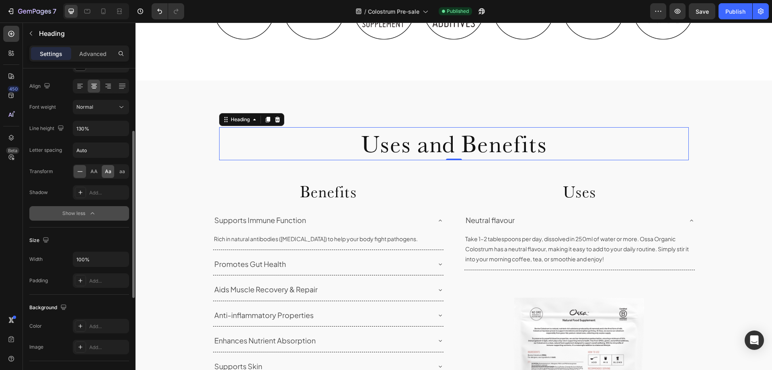
click at [104, 171] on div "Aa" at bounding box center [108, 171] width 12 height 13
click at [77, 171] on icon at bounding box center [80, 171] width 8 height 8
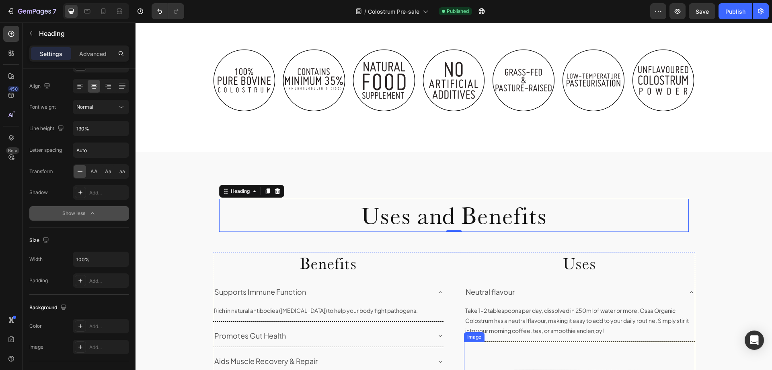
scroll to position [603, 0]
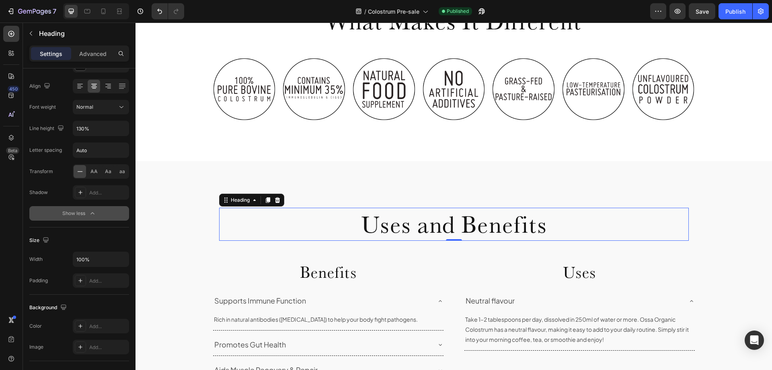
click at [400, 220] on h2 "Uses and Benefits" at bounding box center [454, 224] width 470 height 33
click at [94, 211] on icon "button" at bounding box center [92, 213] width 8 height 8
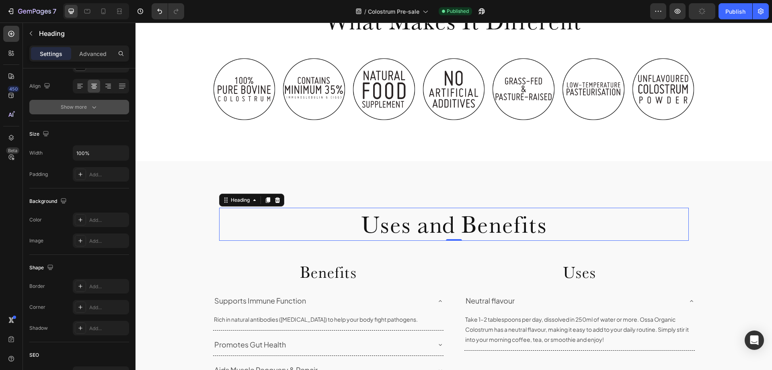
click at [94, 211] on div "Background The changes might be hidden by the video. Color Add... Image Add..." at bounding box center [79, 221] width 100 height 66
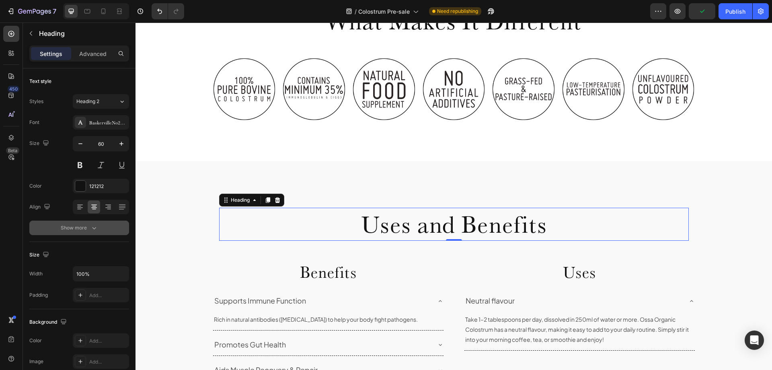
click at [94, 227] on icon "button" at bounding box center [94, 228] width 8 height 8
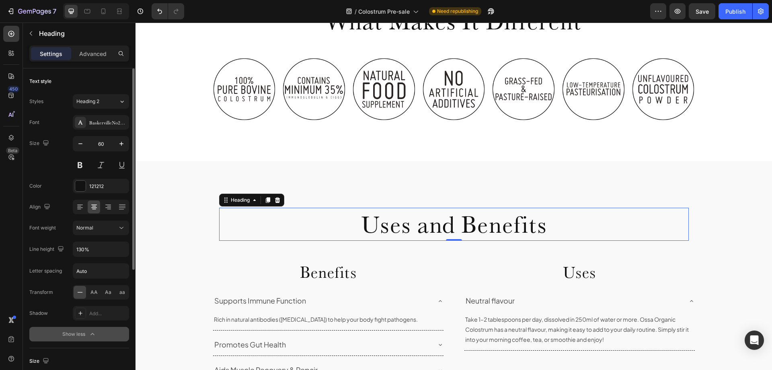
click at [74, 289] on div at bounding box center [80, 292] width 12 height 13
click at [80, 292] on icon at bounding box center [80, 292] width 8 height 8
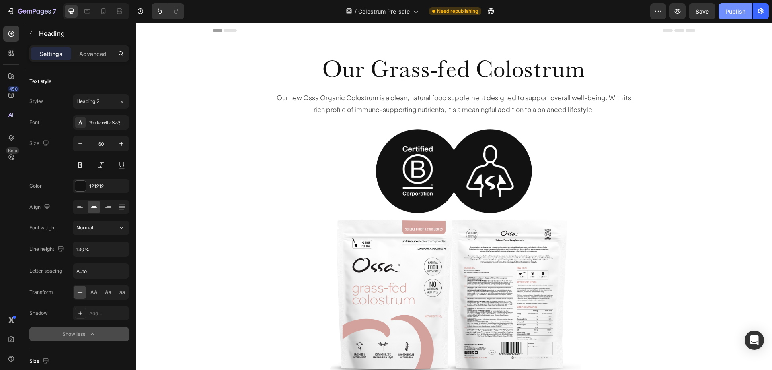
click at [740, 11] on div "Publish" at bounding box center [736, 11] width 20 height 8
